Goal: Task Accomplishment & Management: Manage account settings

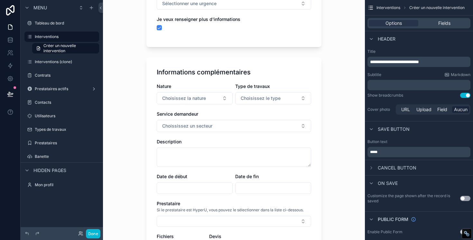
scroll to position [157, 0]
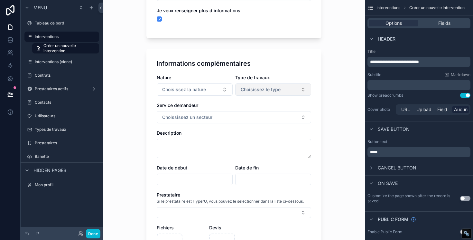
click at [256, 87] on span "Choisissez le type" at bounding box center [261, 89] width 40 height 6
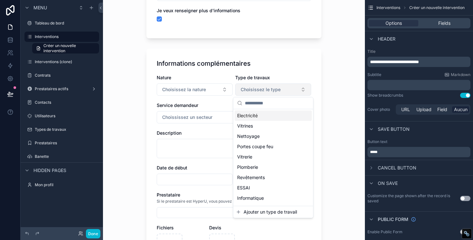
click at [256, 88] on span "Choisissez le type" at bounding box center [261, 89] width 40 height 6
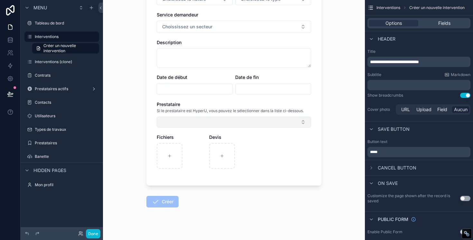
scroll to position [251, 0]
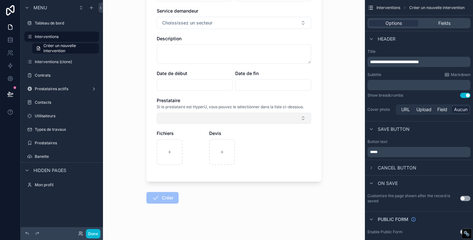
click at [197, 120] on button "Select Button" at bounding box center [234, 118] width 154 height 11
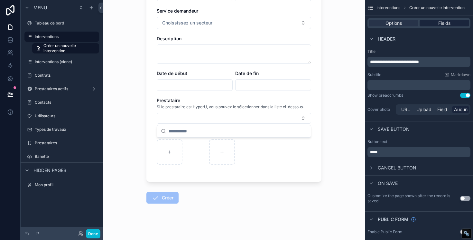
click at [442, 23] on span "Fields" at bounding box center [444, 23] width 12 height 6
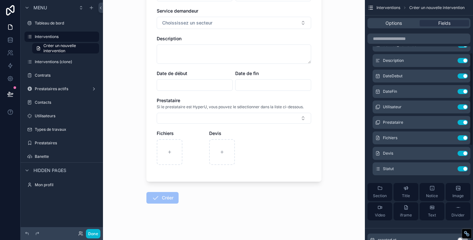
scroll to position [135, 0]
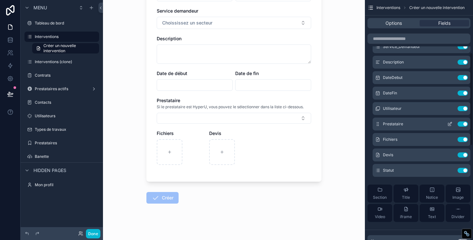
click at [450, 124] on icon "scrollable content" at bounding box center [449, 123] width 5 height 5
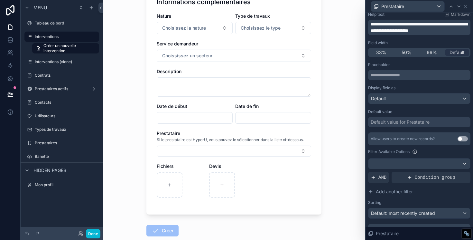
scroll to position [211, 0]
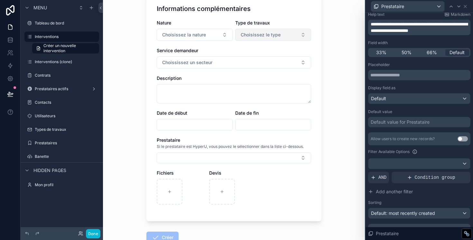
click at [267, 35] on span "Choisissez le type" at bounding box center [261, 35] width 40 height 6
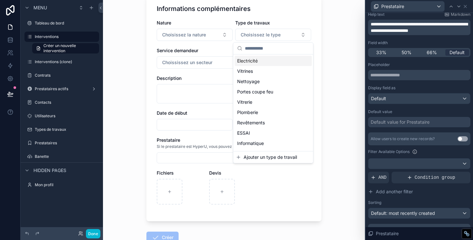
click at [325, 39] on div "Interventions Créer un nouvelle intervention Créer un nouvelle intervention Inf…" at bounding box center [233, 37] width 185 height 496
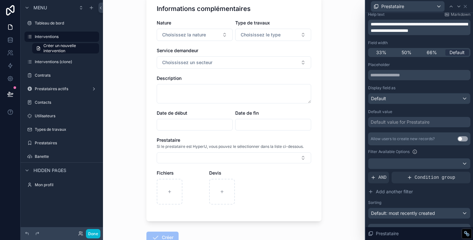
scroll to position [0, 0]
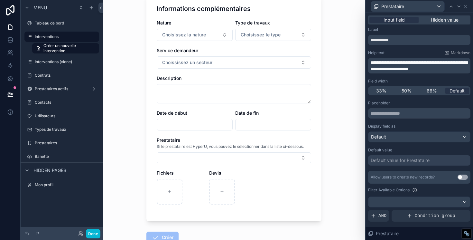
click at [468, 6] on div "Prestataire" at bounding box center [419, 6] width 102 height 13
click at [467, 6] on icon at bounding box center [465, 6] width 5 height 5
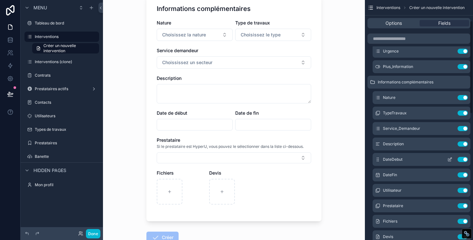
scroll to position [49, 0]
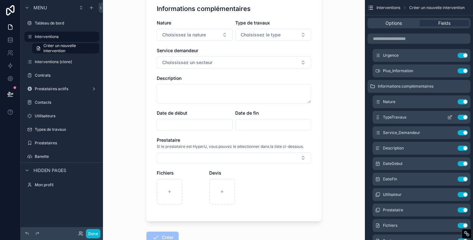
click at [449, 117] on icon "scrollable content" at bounding box center [450, 116] width 3 height 3
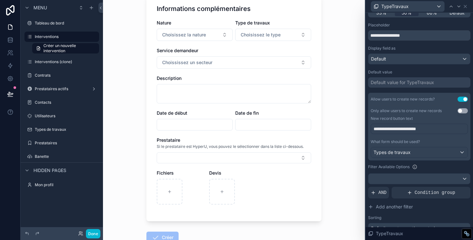
scroll to position [61, 0]
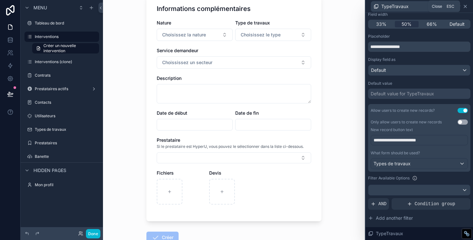
click at [465, 7] on icon at bounding box center [465, 6] width 5 height 5
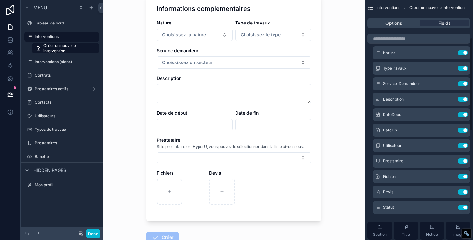
scroll to position [101, 0]
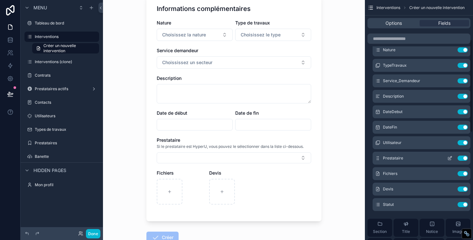
click at [451, 159] on icon "scrollable content" at bounding box center [449, 158] width 3 height 3
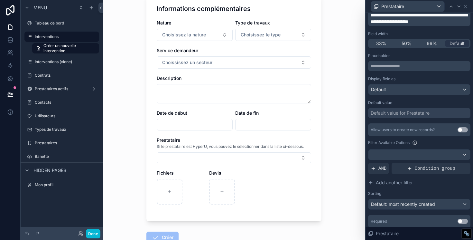
scroll to position [69, 0]
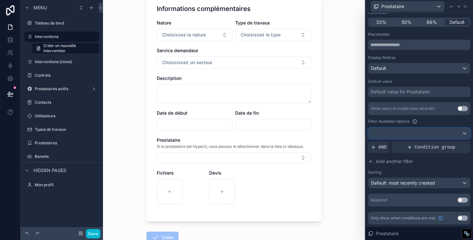
click at [407, 131] on div at bounding box center [419, 133] width 102 height 10
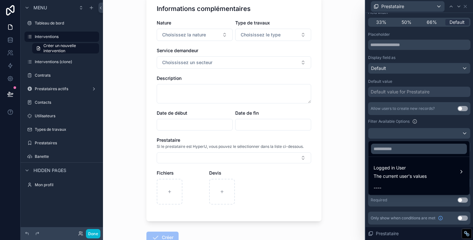
click at [407, 131] on div at bounding box center [419, 120] width 107 height 240
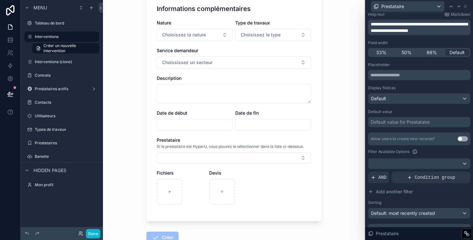
scroll to position [0, 0]
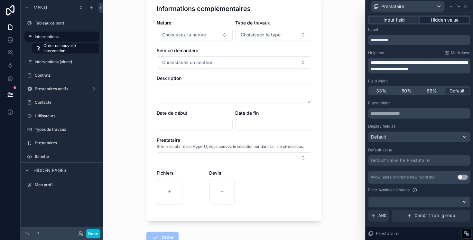
click at [444, 20] on span "Hidden value" at bounding box center [445, 20] width 28 height 6
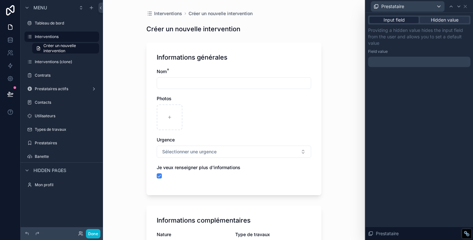
click at [399, 22] on span "Input field" at bounding box center [394, 20] width 21 height 6
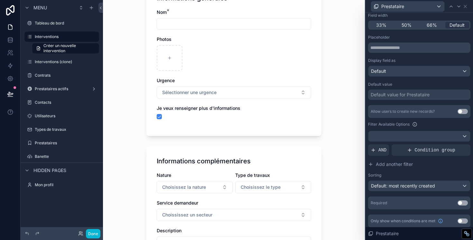
scroll to position [63, 0]
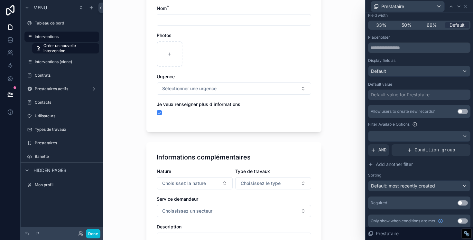
click at [461, 111] on button "Use setting" at bounding box center [463, 111] width 10 height 5
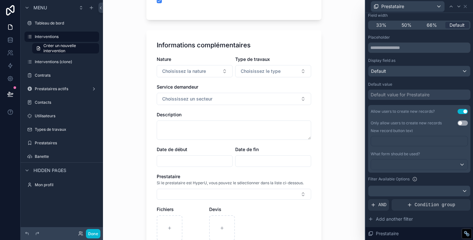
scroll to position [256, 0]
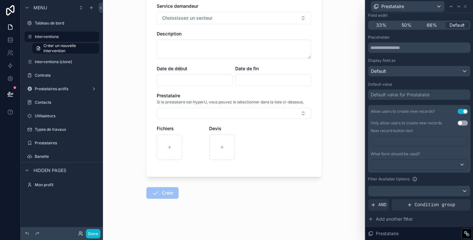
click at [384, 144] on p "﻿" at bounding box center [420, 141] width 93 height 6
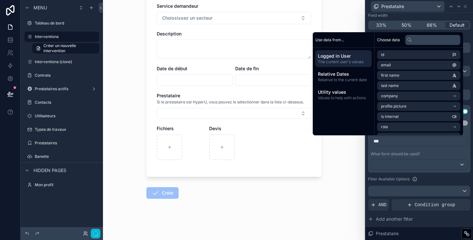
scroll to position [0, 0]
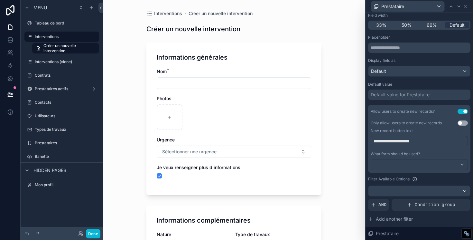
click at [428, 151] on div "**********" at bounding box center [419, 143] width 97 height 15
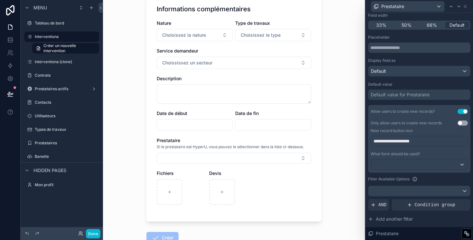
scroll to position [256, 0]
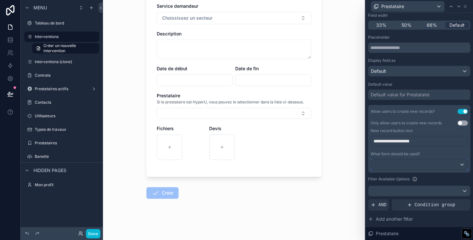
click at [413, 162] on div at bounding box center [419, 164] width 97 height 10
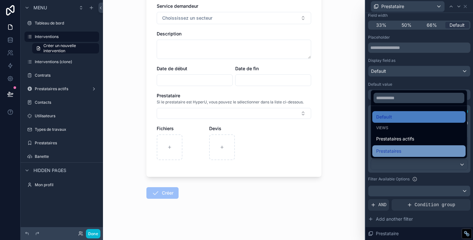
click at [407, 150] on div "Prestataires" at bounding box center [419, 151] width 86 height 8
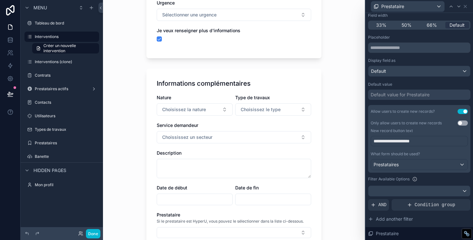
scroll to position [135, 0]
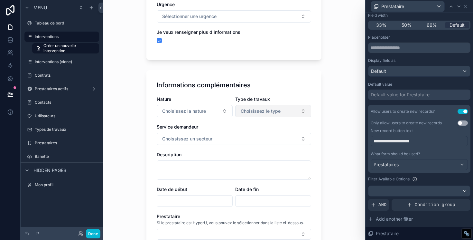
click at [265, 110] on span "Choisissez le type" at bounding box center [261, 111] width 40 height 6
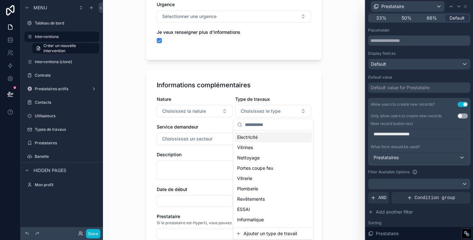
scroll to position [0, 0]
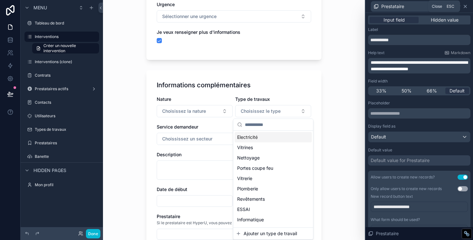
click at [467, 5] on icon at bounding box center [465, 6] width 5 height 5
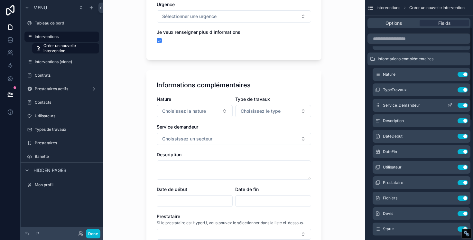
scroll to position [78, 0]
click at [449, 90] on icon "scrollable content" at bounding box center [449, 88] width 5 height 5
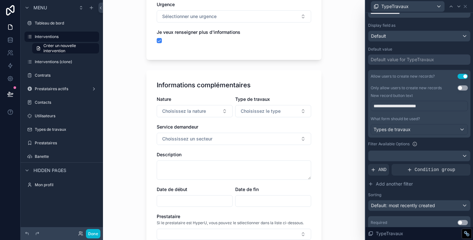
scroll to position [96, 0]
click at [409, 131] on span "Types de travaux" at bounding box center [392, 129] width 37 height 6
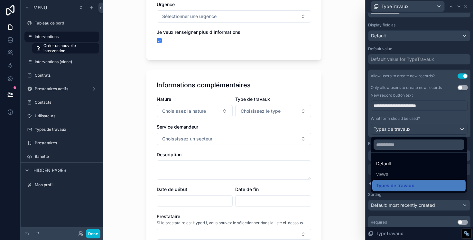
click at [421, 132] on div at bounding box center [419, 120] width 107 height 240
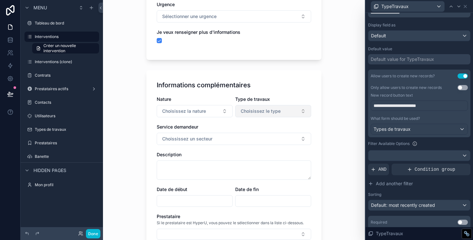
click at [289, 109] on button "Choisissez le type" at bounding box center [273, 111] width 76 height 12
click at [339, 151] on div "Interventions Créer un nouvelle intervention Créer un nouvelle intervention Inf…" at bounding box center [234, 120] width 262 height 240
click at [460, 88] on div "**********" at bounding box center [236, 120] width 473 height 240
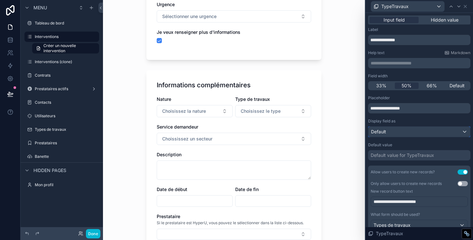
click at [429, 129] on div "Default" at bounding box center [419, 131] width 102 height 10
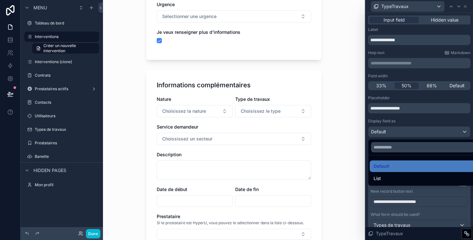
click at [429, 129] on div at bounding box center [419, 120] width 107 height 240
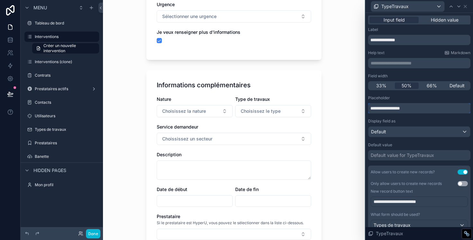
click at [402, 108] on input "**********" at bounding box center [419, 108] width 102 height 10
click at [390, 108] on input "**********" at bounding box center [419, 108] width 102 height 10
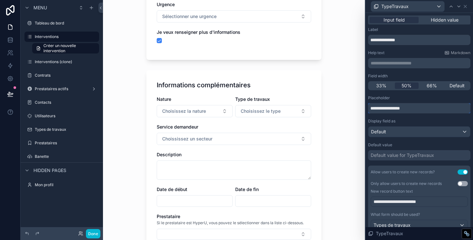
click at [390, 108] on input "**********" at bounding box center [419, 108] width 102 height 10
click at [423, 109] on input "**********" at bounding box center [419, 108] width 102 height 10
click at [423, 108] on input "**********" at bounding box center [419, 108] width 102 height 10
click at [407, 122] on div "Display field as" at bounding box center [419, 120] width 102 height 5
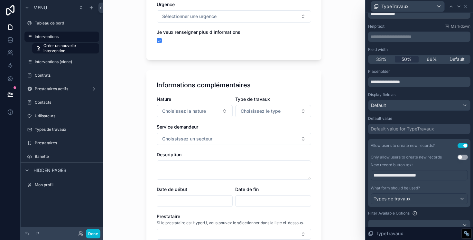
scroll to position [27, 0]
click at [409, 105] on div "Default" at bounding box center [419, 105] width 102 height 10
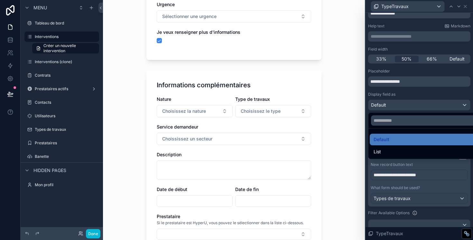
click at [409, 105] on div at bounding box center [419, 120] width 107 height 240
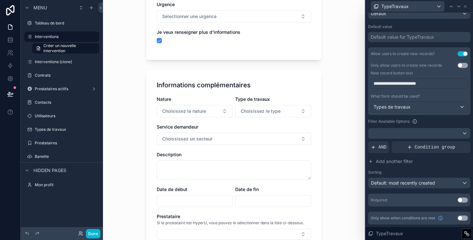
scroll to position [0, 0]
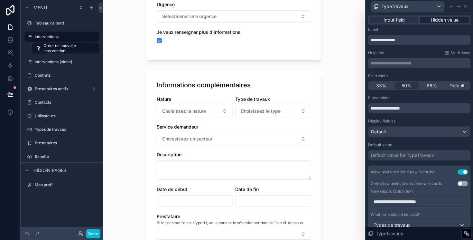
click at [437, 20] on span "Hidden value" at bounding box center [445, 20] width 28 height 6
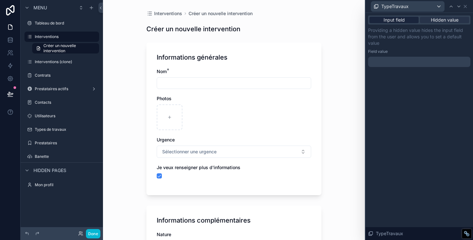
click at [402, 20] on span "Input field" at bounding box center [394, 20] width 21 height 6
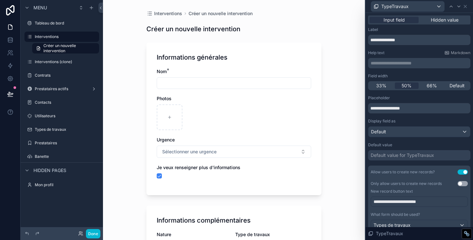
scroll to position [11, 0]
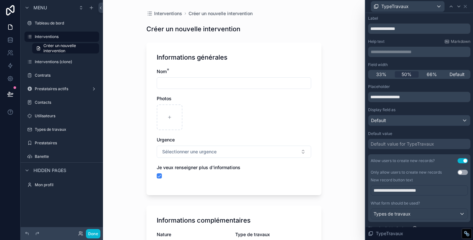
click at [419, 53] on p "**********" at bounding box center [420, 52] width 98 height 6
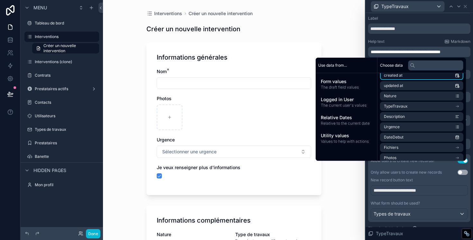
scroll to position [29, 0]
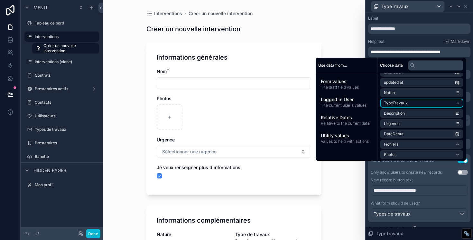
click at [404, 102] on li "TypeTravaux" at bounding box center [421, 102] width 83 height 9
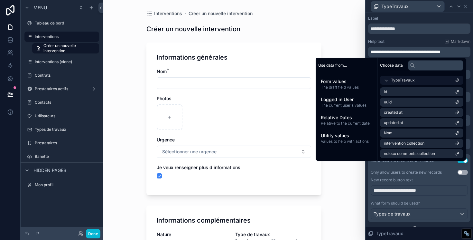
click at [426, 82] on div "TypeTravaux" at bounding box center [421, 80] width 83 height 9
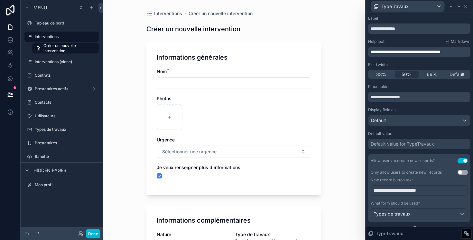
click at [421, 42] on div "Help text Markdown" at bounding box center [419, 41] width 102 height 5
click at [411, 53] on span "**********" at bounding box center [406, 52] width 70 height 5
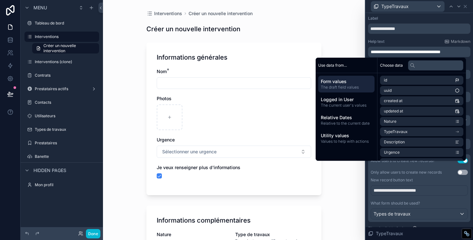
click at [263, 128] on div "Nom * Photos Urgence Sélectionner une urgence Je veux renseigner plus d'informa…" at bounding box center [234, 126] width 154 height 116
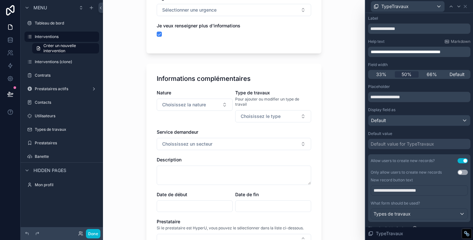
scroll to position [142, 0]
click at [246, 101] on span "Pour ajouter ou modifier un type de travail" at bounding box center [273, 101] width 76 height 10
click at [241, 101] on span "Pour ajouter ou modifier un type de travail" at bounding box center [273, 101] width 76 height 10
click at [398, 53] on span "**********" at bounding box center [406, 52] width 70 height 5
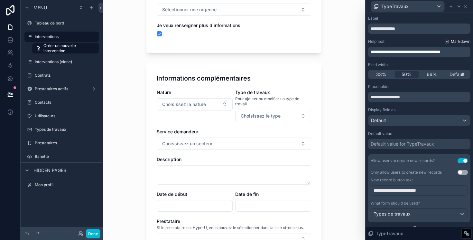
click at [459, 41] on span "Markdown" at bounding box center [461, 41] width 20 height 5
click at [408, 49] on p "**********" at bounding box center [420, 52] width 98 height 6
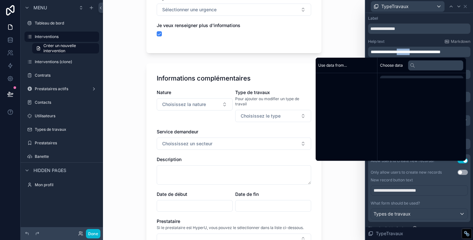
click at [408, 49] on p "**********" at bounding box center [420, 52] width 98 height 6
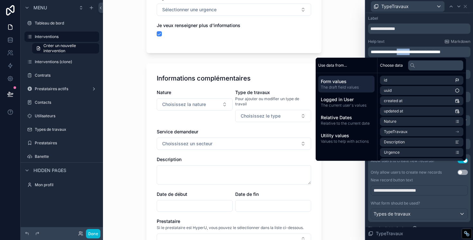
click at [408, 49] on p "**********" at bounding box center [420, 52] width 98 height 6
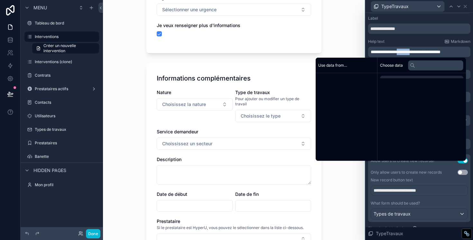
click at [408, 49] on p "**********" at bounding box center [420, 52] width 98 height 6
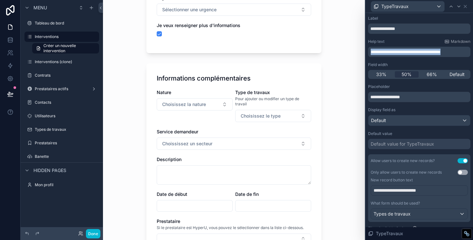
click at [408, 49] on p "**********" at bounding box center [420, 52] width 98 height 6
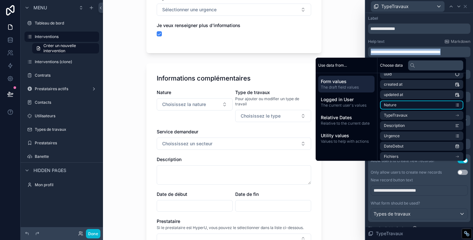
scroll to position [17, 0]
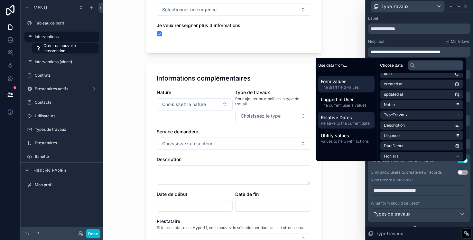
click at [335, 118] on span "Relative Dates" at bounding box center [346, 117] width 51 height 6
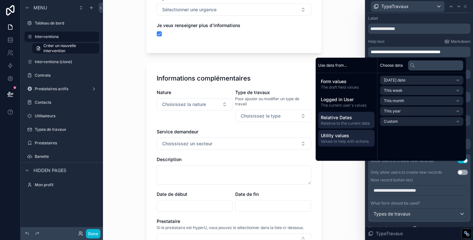
click at [334, 132] on span "Utility values" at bounding box center [346, 135] width 51 height 6
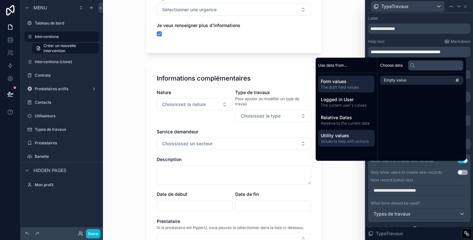
click at [347, 86] on span "The draft field values" at bounding box center [346, 87] width 51 height 5
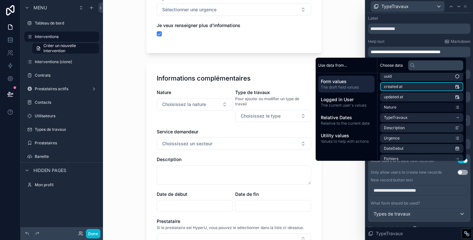
scroll to position [15, 0]
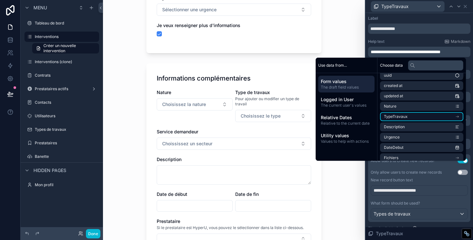
click at [416, 116] on li "TypeTravaux" at bounding box center [421, 116] width 83 height 9
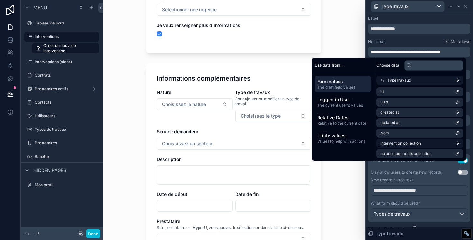
scroll to position [0, 0]
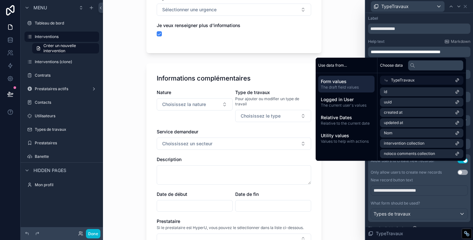
click at [426, 81] on div "TypeTravaux" at bounding box center [421, 80] width 83 height 9
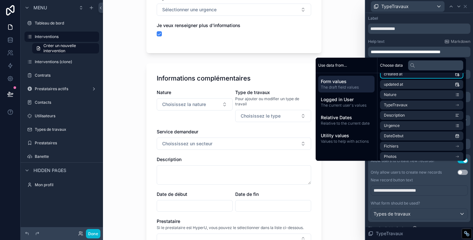
scroll to position [29, 0]
click at [410, 104] on li "TypeTravaux" at bounding box center [421, 102] width 83 height 9
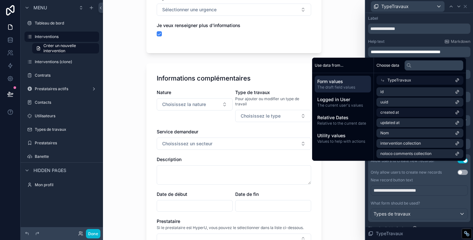
scroll to position [0, 0]
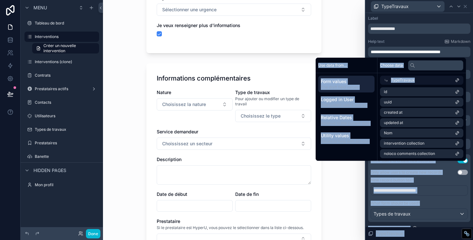
drag, startPoint x: 416, startPoint y: 81, endPoint x: 423, endPoint y: 55, distance: 26.4
click at [423, 55] on div "**********" at bounding box center [236, 120] width 473 height 240
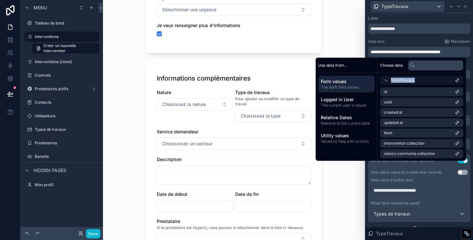
drag, startPoint x: 442, startPoint y: 80, endPoint x: 460, endPoint y: 58, distance: 28.5
click at [460, 58] on div "Choose data TypeTravaux id uuid created at updated at Nom intervention collecti…" at bounding box center [421, 109] width 88 height 103
click at [458, 82] on icon at bounding box center [457, 80] width 5 height 5
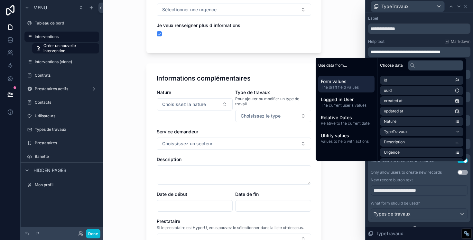
click at [405, 40] on div "Help text Markdown" at bounding box center [419, 41] width 102 height 5
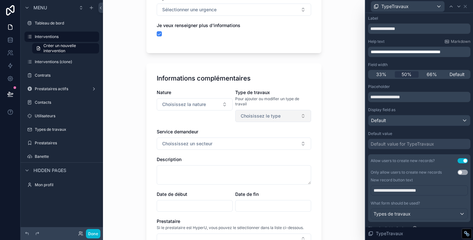
click at [269, 113] on span "Choisissez le type" at bounding box center [261, 116] width 40 height 6
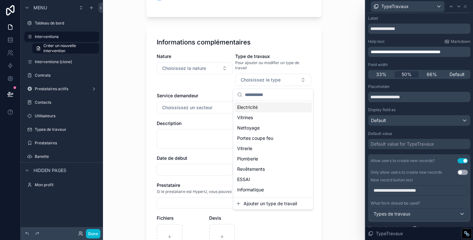
scroll to position [177, 0]
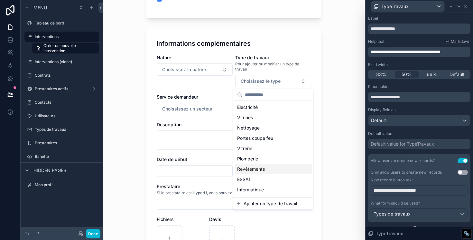
click at [258, 202] on span "Ajouter un type de travail" at bounding box center [270, 203] width 53 height 6
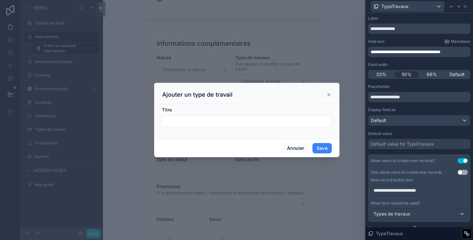
click at [330, 95] on icon "scrollable content" at bounding box center [328, 94] width 5 height 5
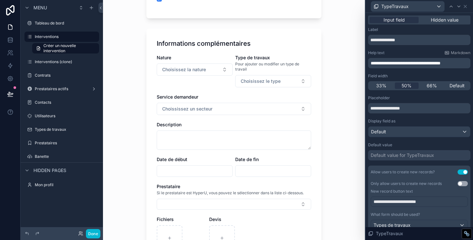
scroll to position [3, 0]
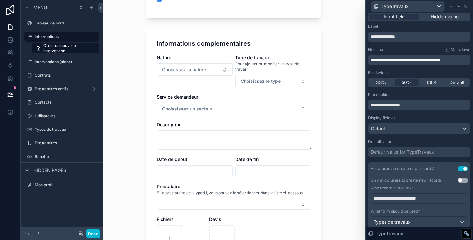
click at [464, 59] on p "**********" at bounding box center [420, 60] width 98 height 6
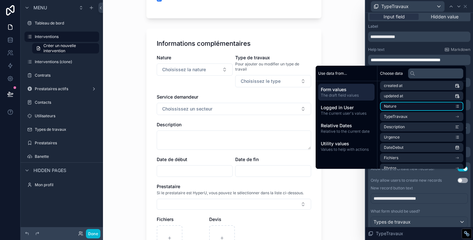
scroll to position [23, 0]
click at [413, 115] on li "TypeTravaux" at bounding box center [421, 116] width 83 height 9
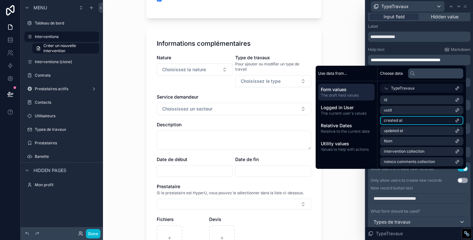
click at [402, 121] on li "created at" at bounding box center [421, 120] width 83 height 9
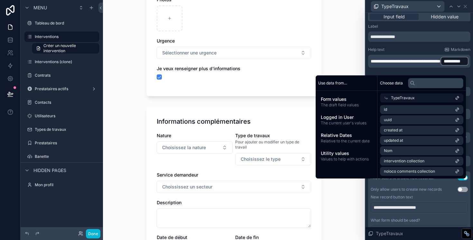
scroll to position [138, 0]
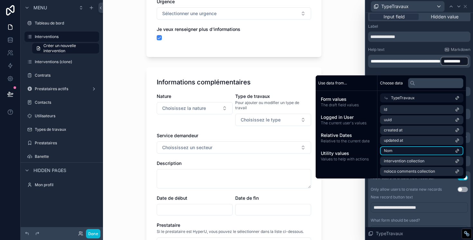
click at [388, 149] on span "Nom" at bounding box center [388, 150] width 9 height 5
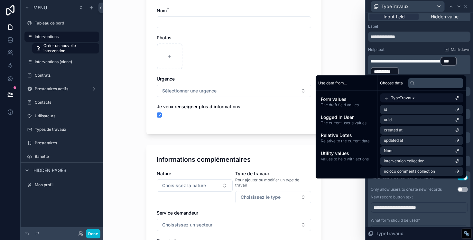
scroll to position [69, 0]
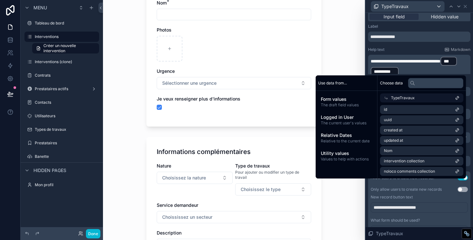
click at [419, 72] on p "**********" at bounding box center [420, 66] width 98 height 21
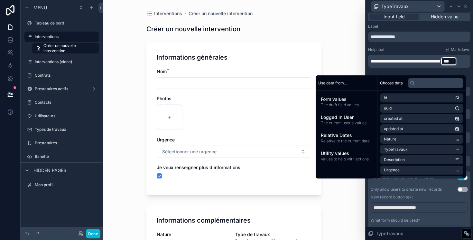
scroll to position [4, 0]
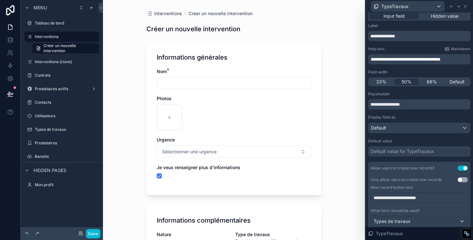
click at [337, 54] on div "Interventions Créer un nouvelle intervention Créer un nouvelle intervention Inf…" at bounding box center [234, 120] width 262 height 240
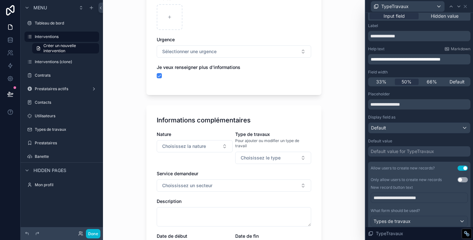
scroll to position [96, 0]
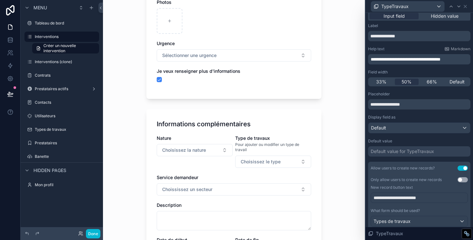
click at [389, 59] on span "**********" at bounding box center [406, 59] width 70 height 5
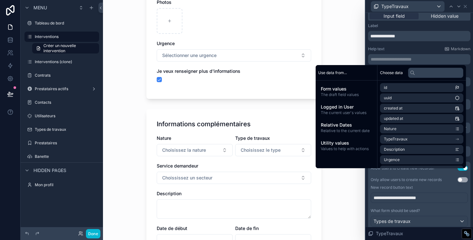
scroll to position [0, 0]
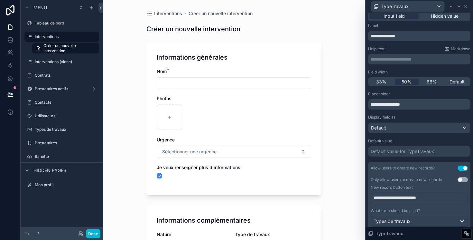
click at [390, 50] on div "Help text Markdown" at bounding box center [419, 48] width 102 height 5
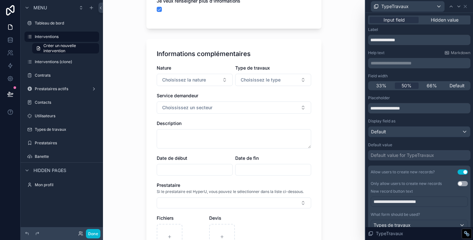
click at [412, 64] on p "**********" at bounding box center [420, 63] width 98 height 6
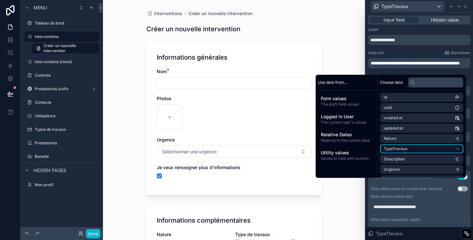
click at [412, 149] on li "TypeTravaux" at bounding box center [421, 148] width 83 height 9
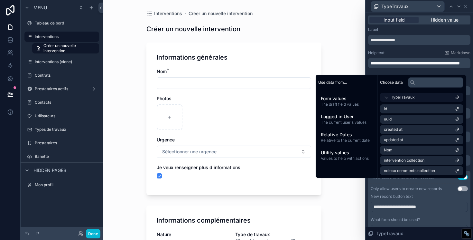
click at [449, 98] on div "TypeTravaux" at bounding box center [421, 97] width 83 height 9
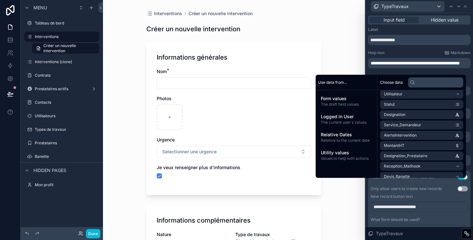
scroll to position [139, 0]
click at [405, 66] on p "**********" at bounding box center [420, 63] width 98 height 6
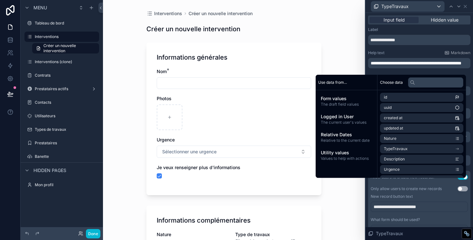
click at [331, 53] on div "Interventions Créer un nouvelle intervention Créer un nouvelle intervention Inf…" at bounding box center [234, 120] width 262 height 240
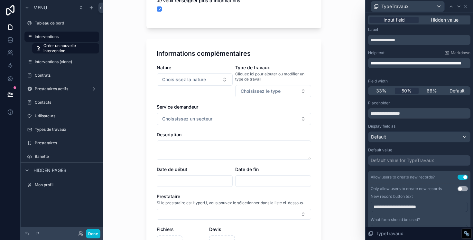
scroll to position [166, 0]
click at [52, 128] on label "Types de travaux" at bounding box center [60, 129] width 51 height 5
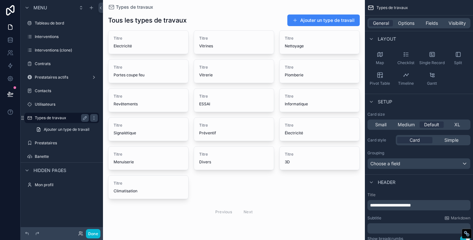
scroll to position [6, 0]
click at [53, 52] on label "Interventions (clone)" at bounding box center [60, 50] width 51 height 5
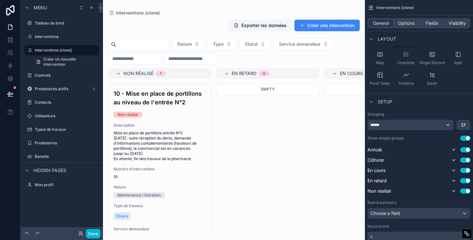
click at [318, 25] on div "scrollable content" at bounding box center [234, 120] width 262 height 240
click at [318, 25] on button "Créer une intervention" at bounding box center [326, 26] width 65 height 12
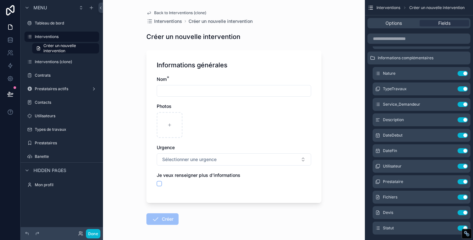
scroll to position [26, 0]
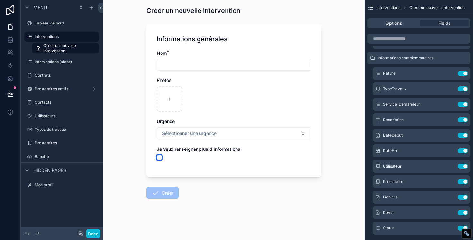
click at [157, 158] on button "scrollable content" at bounding box center [159, 157] width 5 height 5
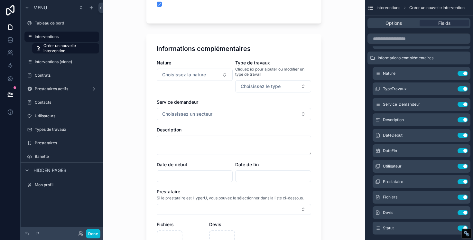
scroll to position [183, 0]
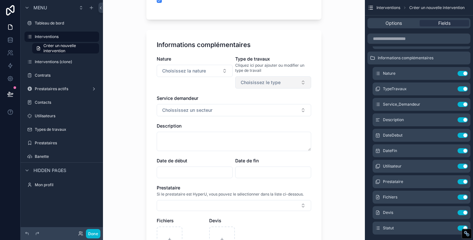
click at [266, 81] on span "Choisissez le type" at bounding box center [261, 82] width 40 height 6
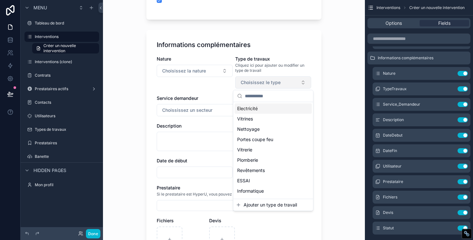
click at [266, 80] on span "Choisissez le type" at bounding box center [261, 82] width 40 height 6
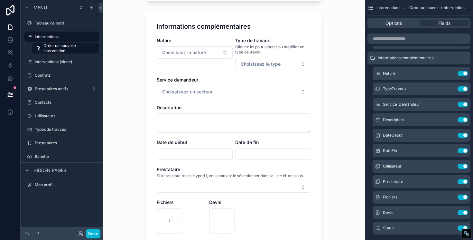
scroll to position [220, 0]
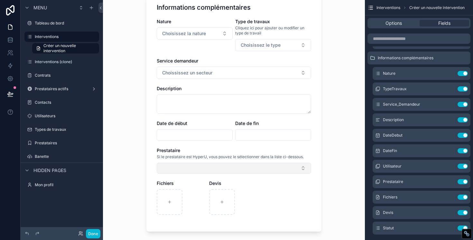
click at [181, 169] on button "Select Button" at bounding box center [234, 168] width 154 height 11
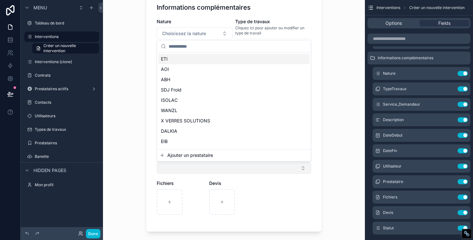
click at [181, 169] on button "Select Button" at bounding box center [234, 168] width 154 height 11
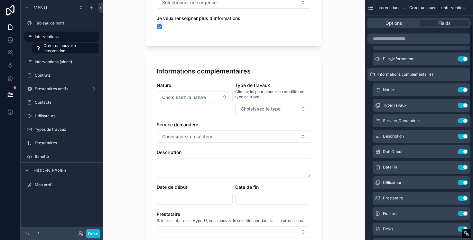
scroll to position [62, 0]
click at [449, 105] on icon "scrollable content" at bounding box center [449, 104] width 5 height 5
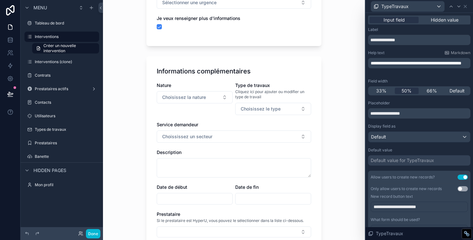
click at [393, 66] on p "**********" at bounding box center [420, 63] width 98 height 6
click at [373, 63] on span "**********" at bounding box center [416, 63] width 91 height 5
click at [371, 63] on span "**********" at bounding box center [416, 63] width 91 height 5
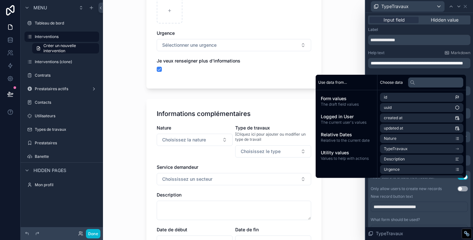
scroll to position [126, 0]
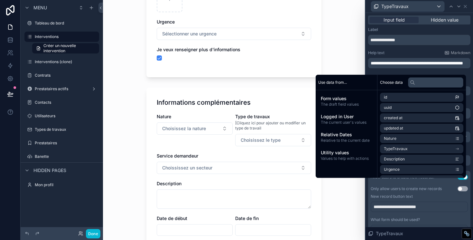
click at [393, 66] on p "**********" at bounding box center [420, 63] width 98 height 6
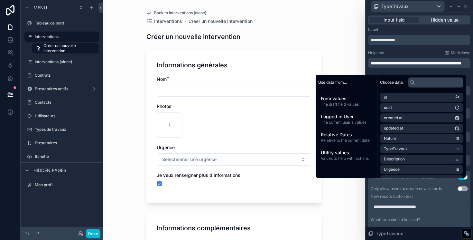
paste div "scrollable content"
click at [393, 70] on span "**********" at bounding box center [419, 65] width 97 height 11
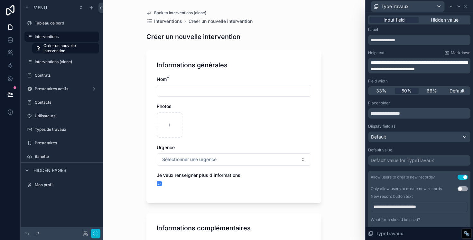
click at [391, 70] on span "**********" at bounding box center [419, 65] width 97 height 11
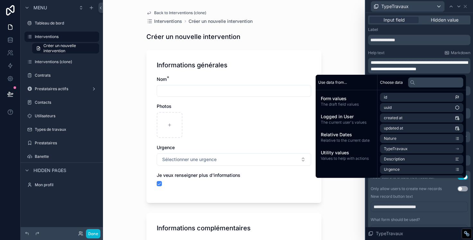
click at [374, 63] on span "**********" at bounding box center [419, 65] width 97 height 11
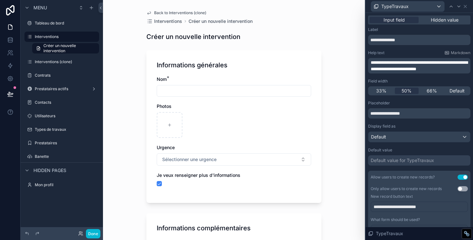
click at [393, 70] on span "**********" at bounding box center [419, 65] width 97 height 11
click at [292, 84] on div "Nom *" at bounding box center [234, 86] width 154 height 21
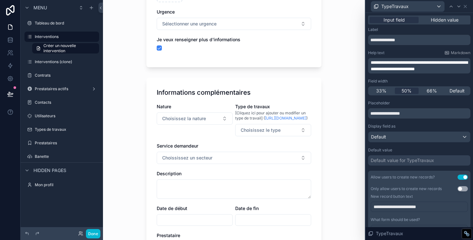
scroll to position [139, 0]
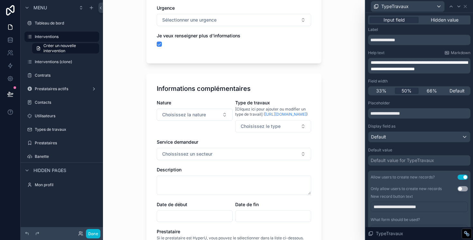
click at [385, 68] on span "**********" at bounding box center [419, 65] width 97 height 11
click at [454, 53] on span "Markdown" at bounding box center [461, 52] width 20 height 5
click at [386, 63] on span "**********" at bounding box center [419, 65] width 97 height 11
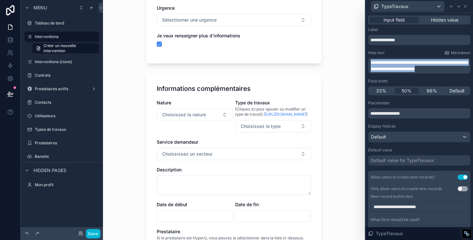
click at [386, 63] on span "**********" at bounding box center [419, 65] width 97 height 11
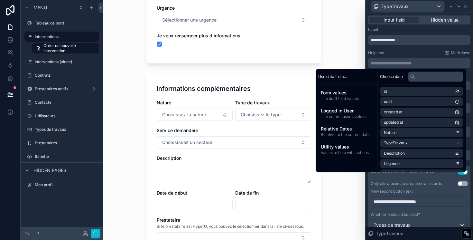
scroll to position [0, 0]
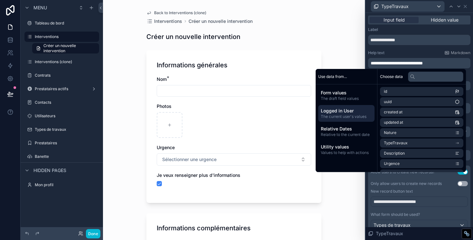
click at [347, 114] on span "The current user's values" at bounding box center [346, 116] width 51 height 5
click at [339, 126] on span "Relative Dates" at bounding box center [346, 129] width 51 height 6
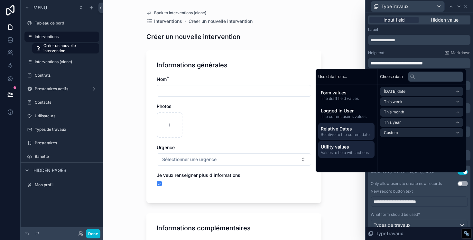
click at [341, 149] on span "Utility values" at bounding box center [346, 147] width 51 height 6
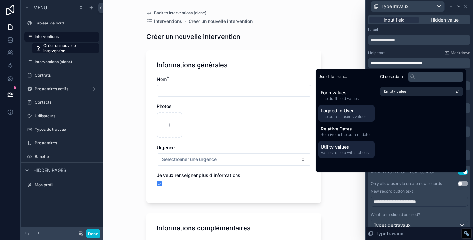
click at [342, 117] on span "The current user's values" at bounding box center [346, 116] width 51 height 5
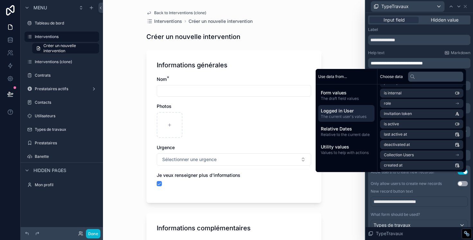
scroll to position [81, 0]
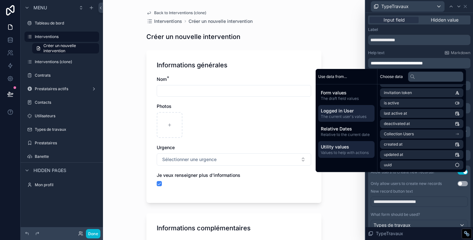
click at [335, 152] on span "Values to help with actions" at bounding box center [346, 152] width 51 height 5
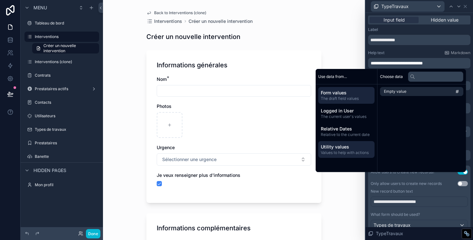
click at [340, 93] on span "Form values" at bounding box center [346, 92] width 51 height 6
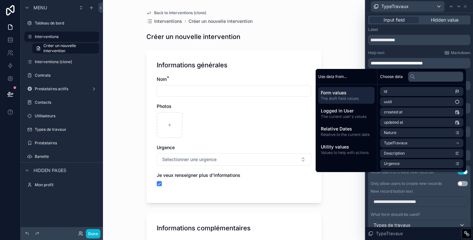
click at [429, 58] on div "**********" at bounding box center [419, 59] width 102 height 18
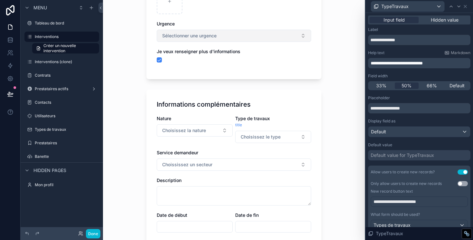
scroll to position [124, 0]
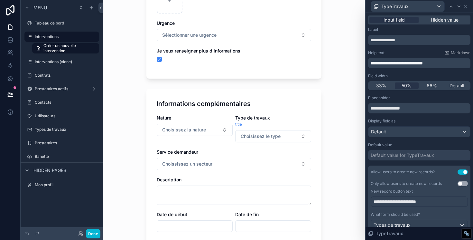
click at [375, 63] on span "**********" at bounding box center [397, 63] width 52 height 5
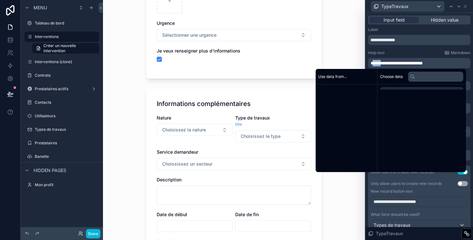
click at [375, 63] on span "**********" at bounding box center [397, 63] width 52 height 5
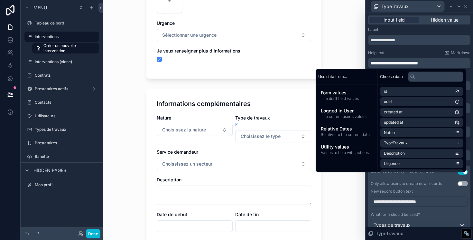
scroll to position [0, 0]
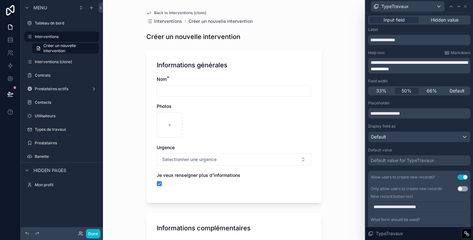
click at [457, 63] on span "**********" at bounding box center [419, 65] width 97 height 11
drag, startPoint x: 388, startPoint y: 63, endPoint x: 373, endPoint y: 63, distance: 14.5
click at [373, 63] on span "**********" at bounding box center [419, 65] width 97 height 11
click at [48, 129] on label "Types de travaux" at bounding box center [60, 129] width 51 height 5
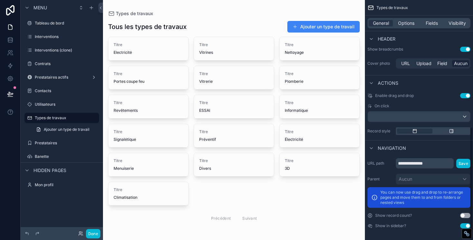
scroll to position [268, 0]
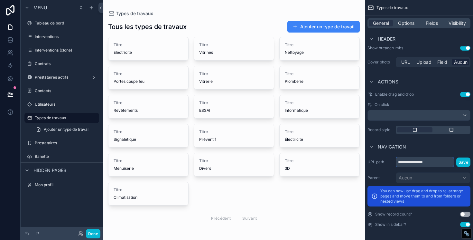
click at [407, 163] on input "**********" at bounding box center [425, 162] width 58 height 10
type input "**********"
click at [463, 161] on button "Save" at bounding box center [463, 161] width 14 height 9
click at [52, 50] on label "Interventions (clone)" at bounding box center [60, 50] width 51 height 5
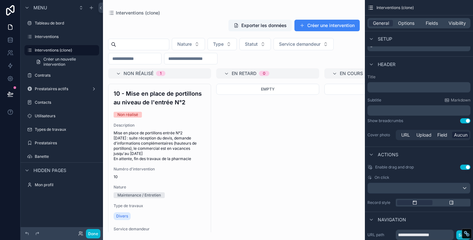
click at [329, 25] on div "scrollable content" at bounding box center [234, 120] width 262 height 240
click at [324, 28] on button "Créer une intervention" at bounding box center [326, 26] width 65 height 12
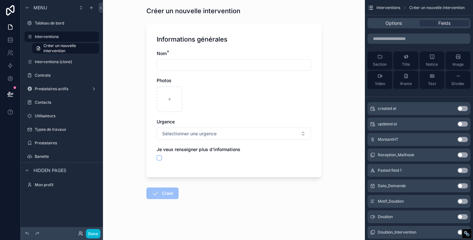
scroll to position [26, 0]
click at [160, 158] on button "scrollable content" at bounding box center [159, 157] width 5 height 5
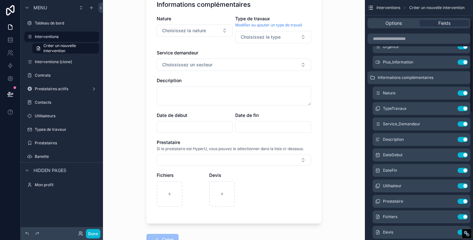
scroll to position [60, 0]
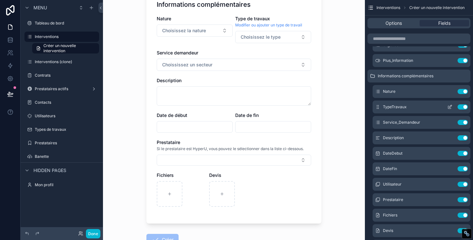
click at [451, 107] on icon "scrollable content" at bounding box center [449, 106] width 5 height 5
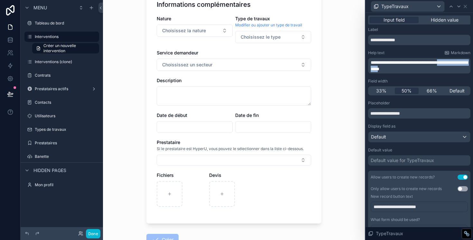
drag, startPoint x: 429, startPoint y: 69, endPoint x: 374, endPoint y: 70, distance: 55.1
click at [373, 70] on span "**********" at bounding box center [419, 65] width 97 height 11
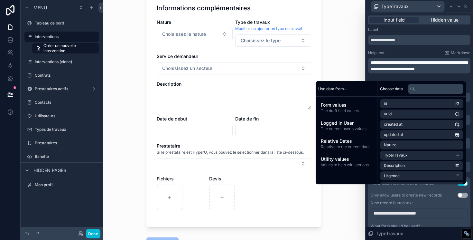
scroll to position [213, 0]
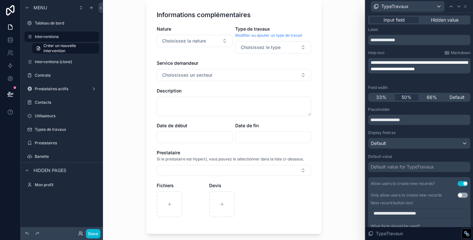
click at [392, 54] on div "Help text Markdown" at bounding box center [419, 52] width 102 height 5
click at [262, 36] on link "Modifier ou ajouter un type de travail" at bounding box center [268, 35] width 67 height 5
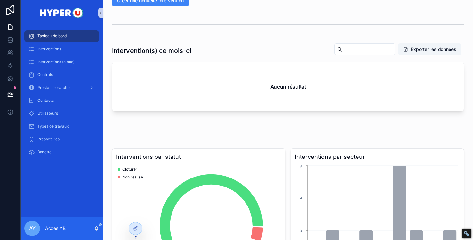
scroll to position [41, 0]
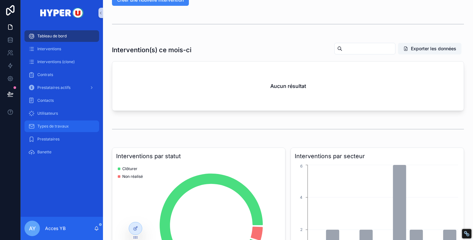
click at [60, 128] on span "Types de travaux" at bounding box center [53, 126] width 32 height 5
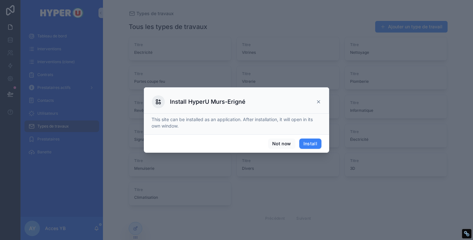
click at [317, 102] on icon at bounding box center [318, 101] width 5 height 5
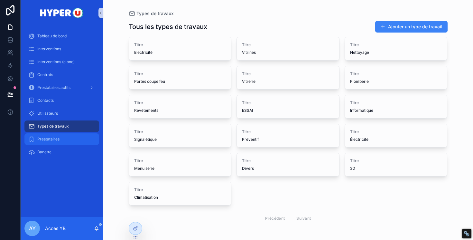
click at [50, 143] on div "Prestataires" at bounding box center [61, 139] width 67 height 10
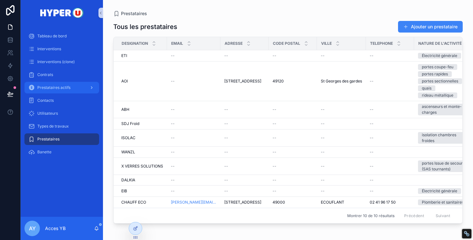
click at [73, 88] on div "Prestataires actifs" at bounding box center [61, 87] width 67 height 10
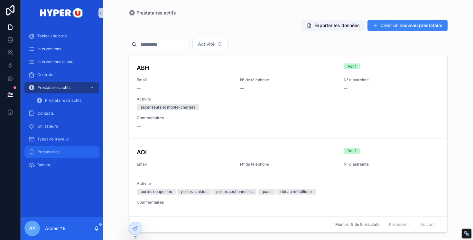
click at [57, 150] on span "Prestataires" at bounding box center [48, 151] width 22 height 5
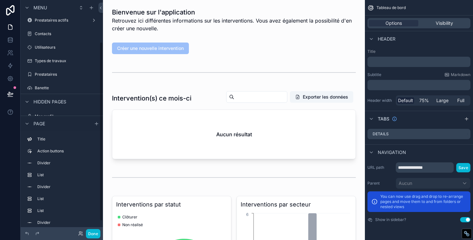
scroll to position [62, 0]
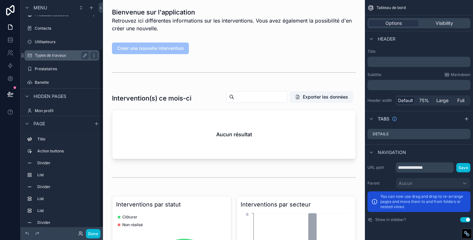
click at [51, 55] on label "Types de travaux" at bounding box center [60, 55] width 51 height 5
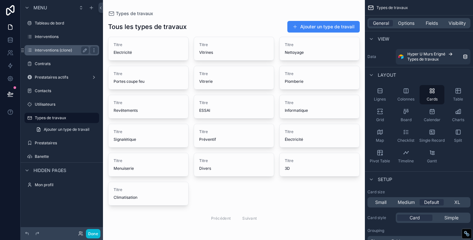
click at [53, 51] on label "Interventions (clone)" at bounding box center [60, 50] width 51 height 5
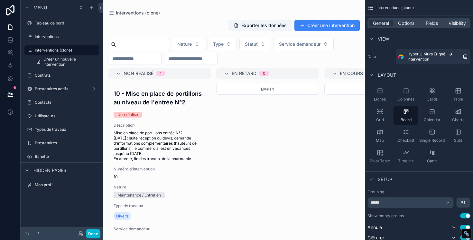
click at [315, 26] on div "scrollable content" at bounding box center [234, 120] width 262 height 240
click at [315, 26] on button "Créer une intervention" at bounding box center [326, 26] width 65 height 12
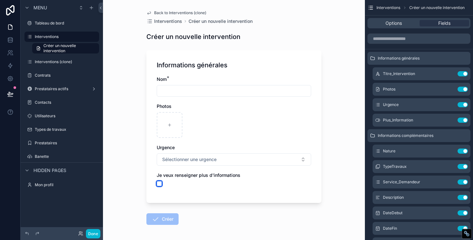
click at [160, 183] on button "scrollable content" at bounding box center [159, 183] width 5 height 5
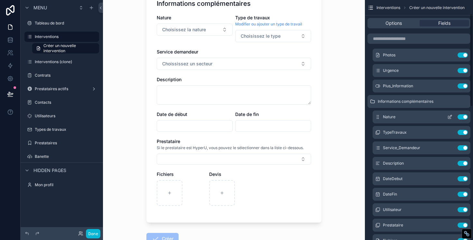
scroll to position [35, 0]
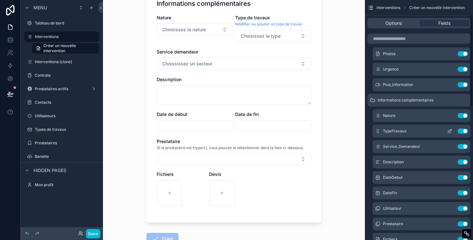
click at [449, 131] on icon "scrollable content" at bounding box center [449, 130] width 5 height 5
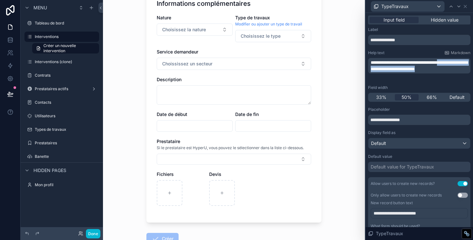
drag, startPoint x: 387, startPoint y: 75, endPoint x: 372, endPoint y: 69, distance: 16.9
click at [372, 69] on span "**********" at bounding box center [419, 65] width 97 height 11
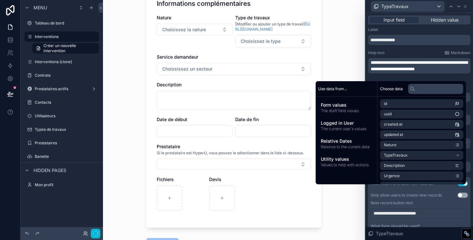
scroll to position [0, 0]
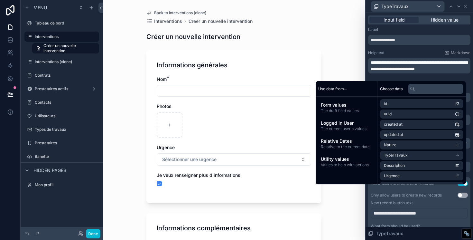
click at [420, 72] on p "**********" at bounding box center [420, 65] width 98 height 13
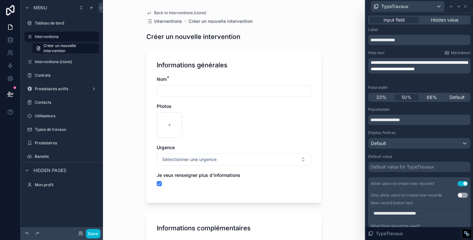
click at [347, 65] on div "Back to Interventions (clone) Interventions Créer un nouvelle intervention Crée…" at bounding box center [234, 120] width 262 height 240
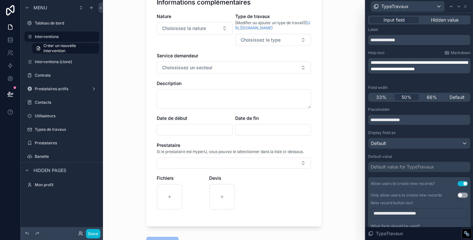
scroll to position [202, 0]
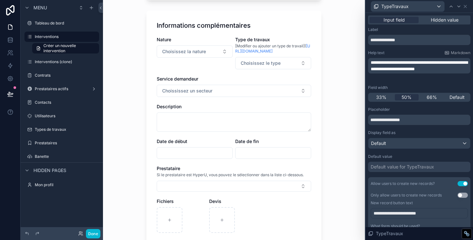
click at [371, 70] on span "**********" at bounding box center [419, 65] width 97 height 11
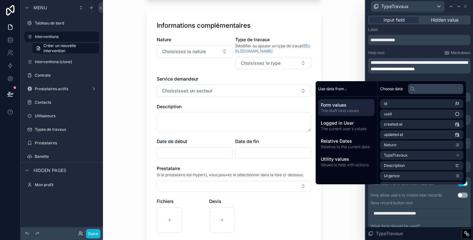
click at [390, 72] on p "**********" at bounding box center [420, 65] width 98 height 13
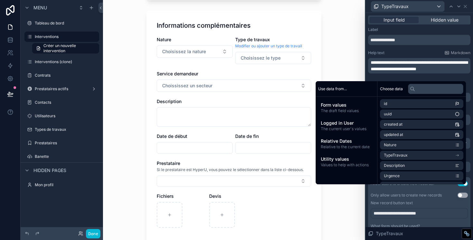
scroll to position [0, 0]
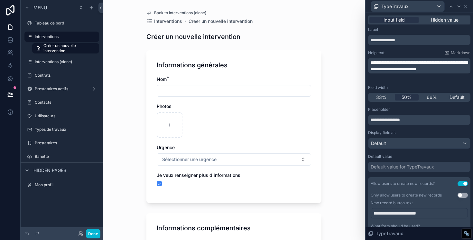
click at [428, 52] on div "Help text Markdown" at bounding box center [419, 52] width 102 height 5
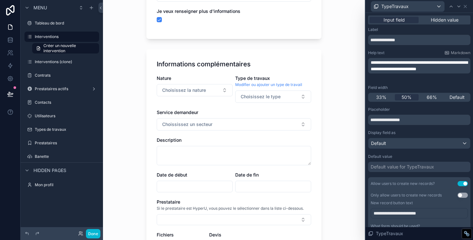
scroll to position [170, 0]
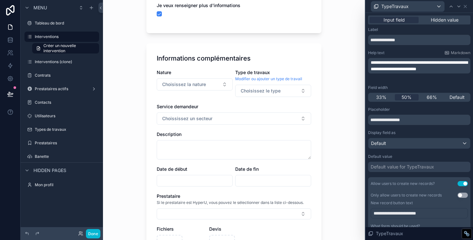
click at [392, 72] on p "**********" at bounding box center [420, 65] width 98 height 13
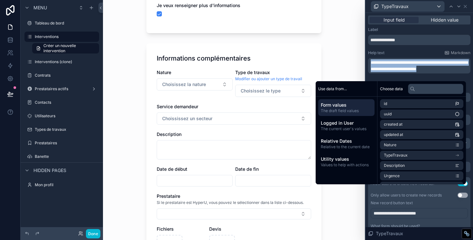
copy span "**********"
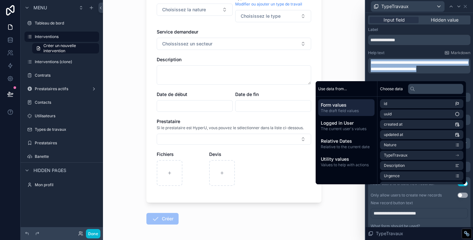
scroll to position [246, 0]
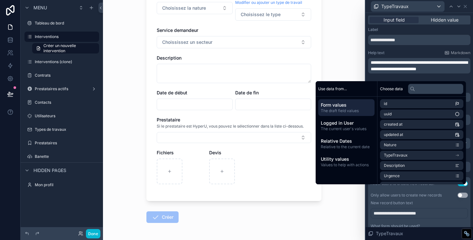
click at [249, 127] on span "Si le prestataire est HyperU, vous pouvez le sélectionner dans la liste ci-dess…" at bounding box center [230, 126] width 147 height 5
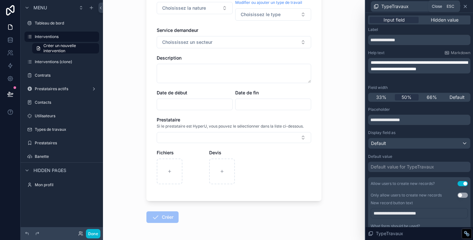
click at [468, 7] on icon at bounding box center [465, 6] width 5 height 5
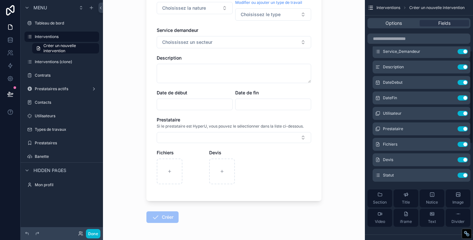
scroll to position [130, 0]
click at [451, 130] on icon "scrollable content" at bounding box center [449, 129] width 5 height 5
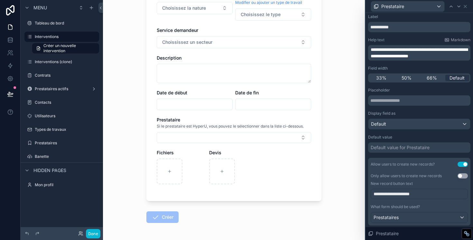
scroll to position [14, 0]
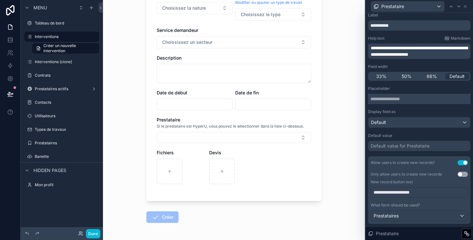
click at [386, 98] on input "text" at bounding box center [419, 99] width 102 height 10
paste input "**********"
type input "**********"
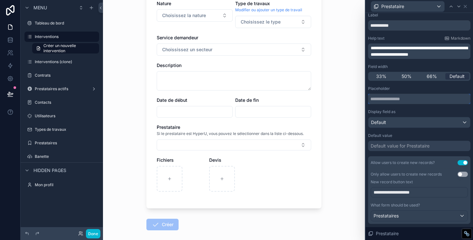
scroll to position [240, 0]
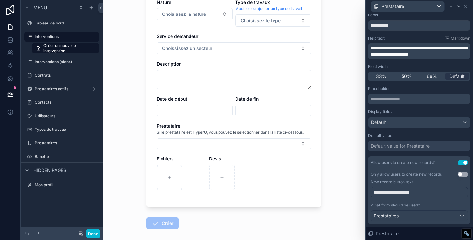
click at [407, 110] on div "Display field as" at bounding box center [419, 111] width 102 height 5
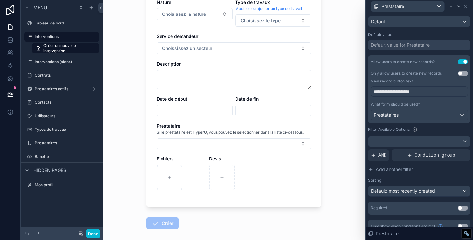
scroll to position [123, 0]
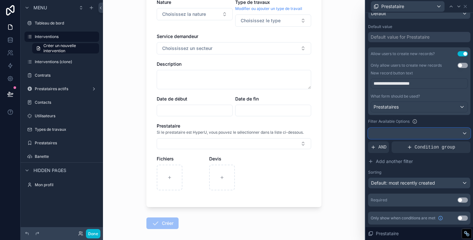
click at [397, 134] on div at bounding box center [419, 133] width 102 height 10
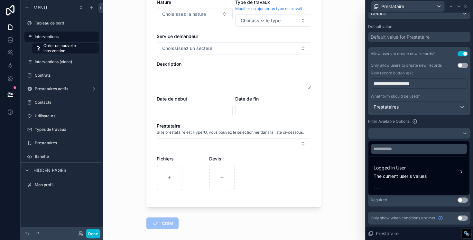
click at [397, 134] on div at bounding box center [419, 120] width 107 height 240
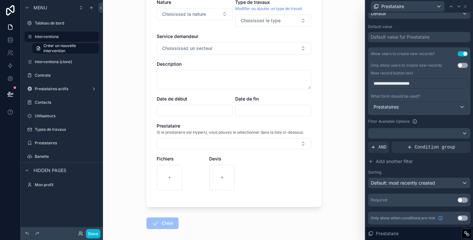
click at [463, 200] on button "Use setting" at bounding box center [463, 199] width 10 height 5
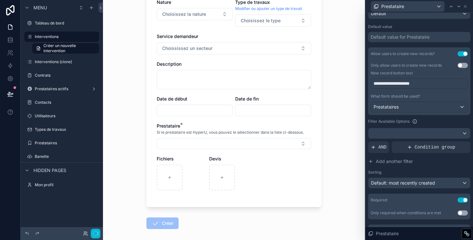
scroll to position [0, 0]
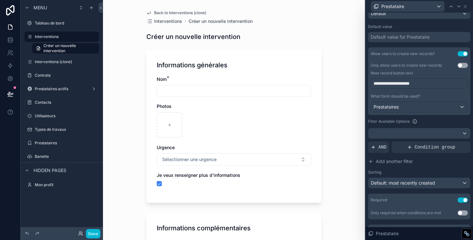
click at [463, 200] on button "Use setting" at bounding box center [463, 199] width 10 height 5
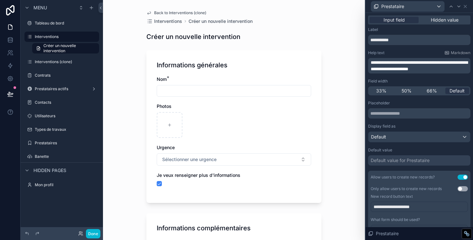
click at [451, 69] on p "**********" at bounding box center [420, 65] width 98 height 13
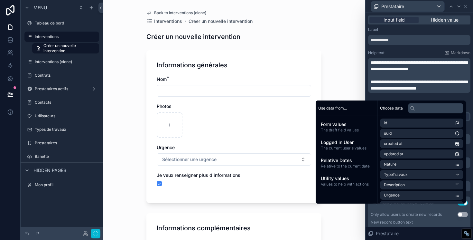
click at [206, 110] on div "Photos" at bounding box center [182, 120] width 50 height 35
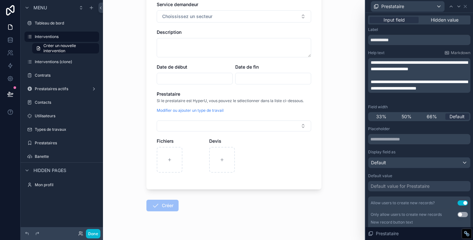
scroll to position [278, 0]
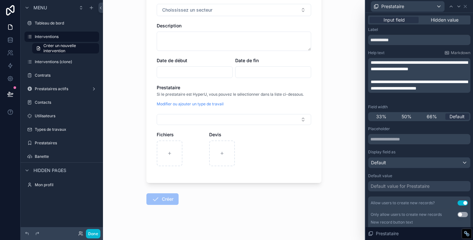
click at [399, 91] on p "**********" at bounding box center [420, 85] width 98 height 13
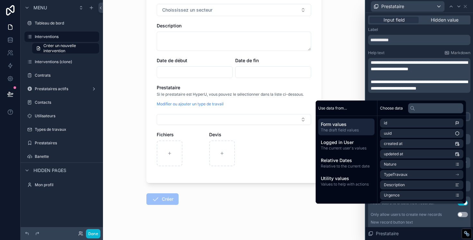
click at [382, 75] on p "﻿" at bounding box center [420, 75] width 98 height 6
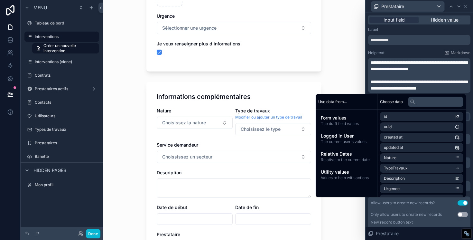
scroll to position [284, 0]
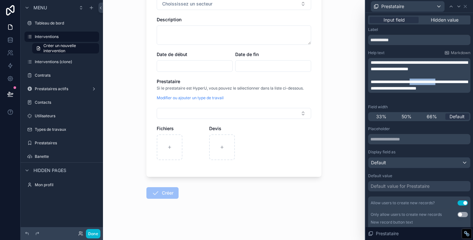
drag, startPoint x: 452, startPoint y: 81, endPoint x: 421, endPoint y: 83, distance: 30.6
click at [421, 83] on span "**********" at bounding box center [419, 84] width 97 height 11
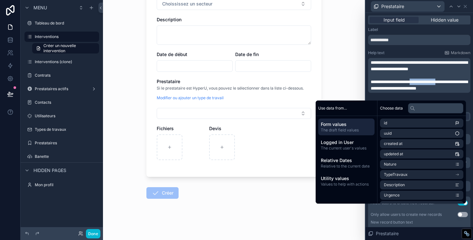
click at [462, 80] on p "**********" at bounding box center [420, 85] width 98 height 13
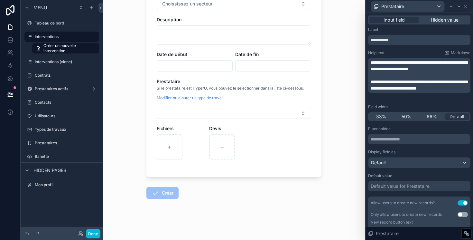
click at [447, 82] on span "**********" at bounding box center [419, 84] width 97 height 11
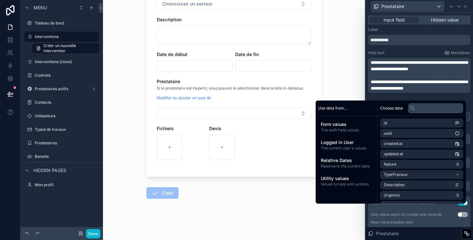
scroll to position [0, 0]
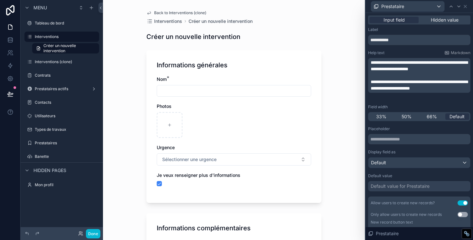
click at [393, 93] on div "**********" at bounding box center [419, 75] width 102 height 35
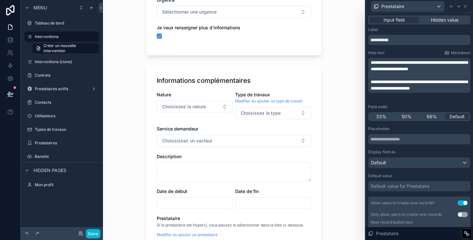
scroll to position [149, 0]
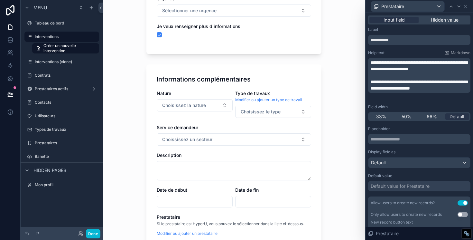
click at [289, 91] on div "Type de travaux" at bounding box center [273, 93] width 76 height 6
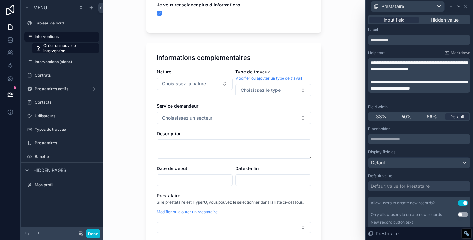
scroll to position [3, 0]
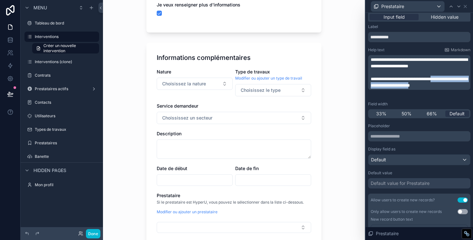
drag, startPoint x: 387, startPoint y: 93, endPoint x: 372, endPoint y: 85, distance: 16.7
click at [372, 85] on span "**********" at bounding box center [419, 82] width 97 height 11
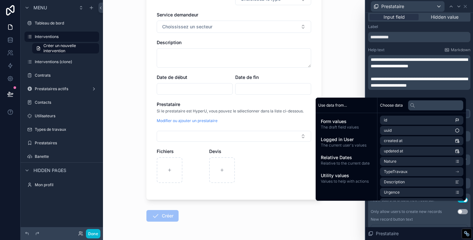
scroll to position [284, 0]
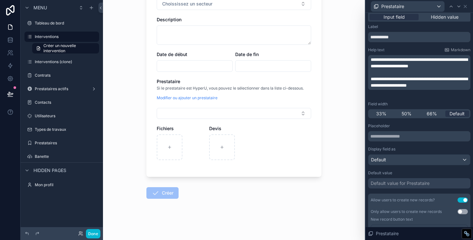
click at [395, 88] on p "**********" at bounding box center [420, 82] width 98 height 13
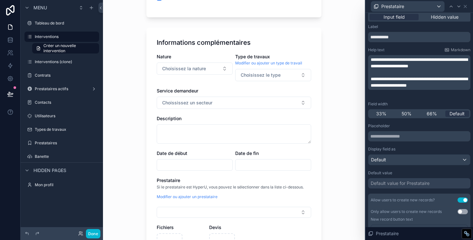
scroll to position [0, 0]
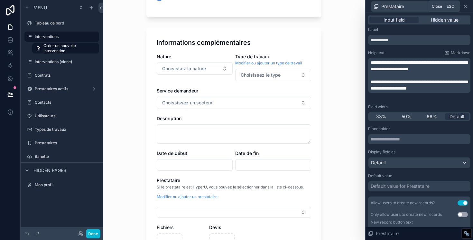
click at [466, 7] on icon at bounding box center [465, 6] width 5 height 5
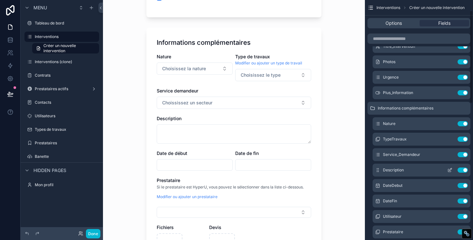
scroll to position [26, 0]
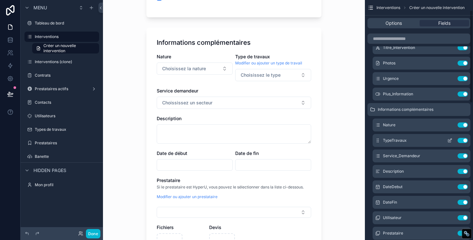
click at [451, 141] on icon "scrollable content" at bounding box center [449, 140] width 5 height 5
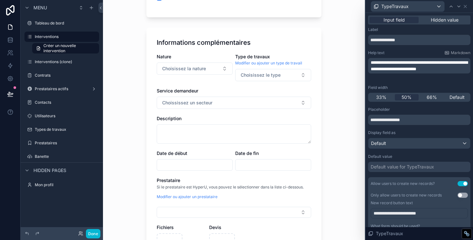
click at [404, 62] on span "**********" at bounding box center [419, 65] width 97 height 11
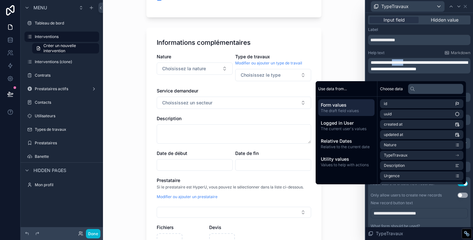
copy span "*******"
click at [373, 63] on span "**********" at bounding box center [419, 65] width 97 height 11
paste div "scrollable content"
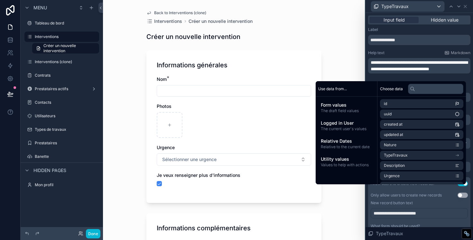
click at [376, 63] on span "**********" at bounding box center [419, 65] width 97 height 11
click at [375, 63] on span "**********" at bounding box center [419, 65] width 97 height 11
click at [388, 62] on span "**********" at bounding box center [419, 65] width 97 height 11
click at [394, 61] on span "**********" at bounding box center [419, 65] width 97 height 11
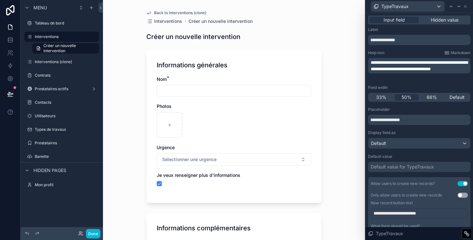
click at [415, 62] on span "**********" at bounding box center [419, 65] width 97 height 11
click at [420, 62] on span "**********" at bounding box center [419, 65] width 97 height 11
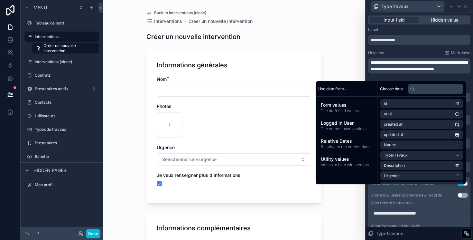
click at [410, 54] on div "Help text Markdown" at bounding box center [419, 52] width 102 height 5
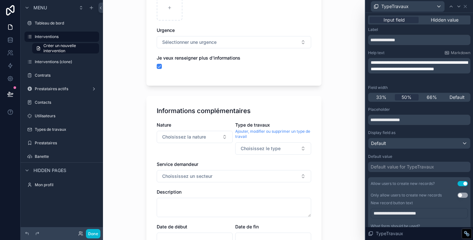
scroll to position [118, 0]
click at [464, 8] on icon at bounding box center [465, 6] width 5 height 5
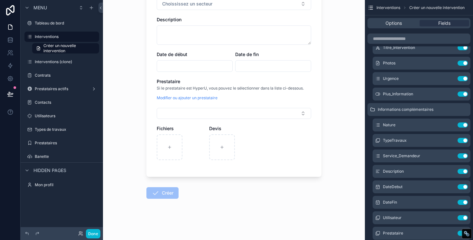
scroll to position [171, 0]
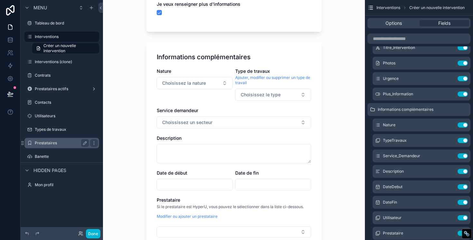
click at [48, 140] on label "Prestataires" at bounding box center [60, 142] width 51 height 5
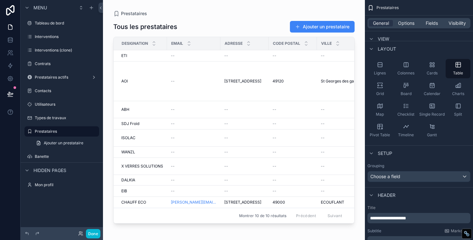
click at [123, 79] on div "scrollable content" at bounding box center [234, 116] width 262 height 232
click at [124, 81] on span "AOI" at bounding box center [124, 81] width 6 height 5
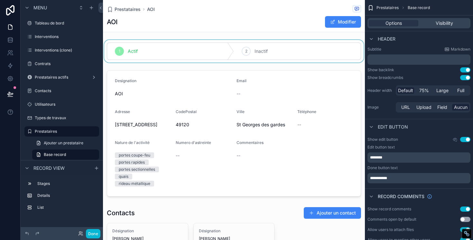
click at [255, 59] on div "scrollable content" at bounding box center [234, 51] width 262 height 23
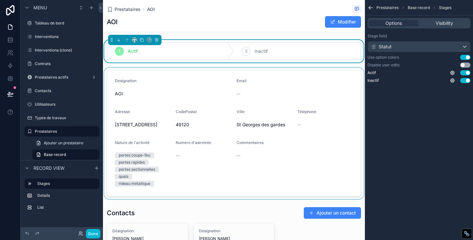
click at [221, 91] on div "scrollable content" at bounding box center [234, 133] width 262 height 131
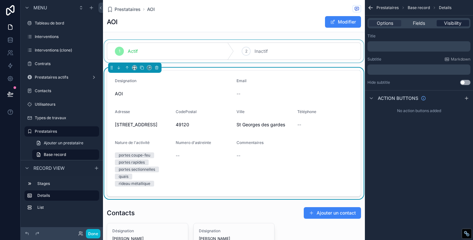
click at [457, 22] on span "Visibility" at bounding box center [452, 23] width 17 height 6
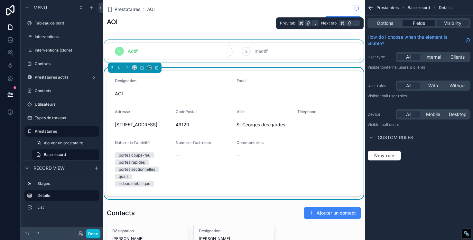
click at [428, 22] on div "Fields" at bounding box center [419, 23] width 33 height 6
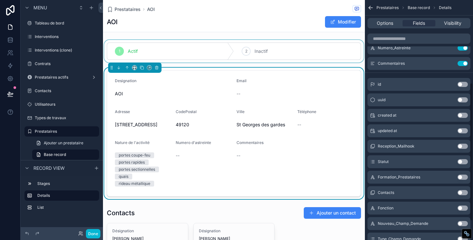
scroll to position [144, 0]
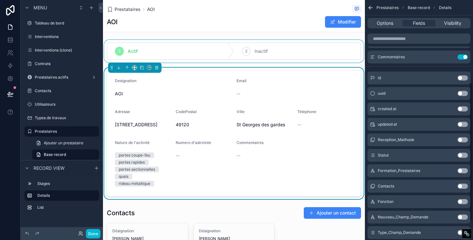
click at [462, 155] on button "Use setting" at bounding box center [463, 155] width 10 height 5
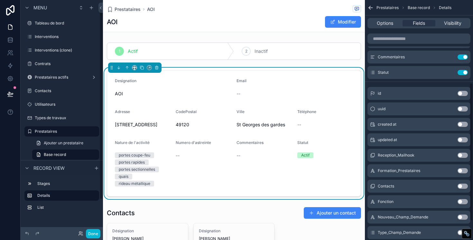
scroll to position [8, 0]
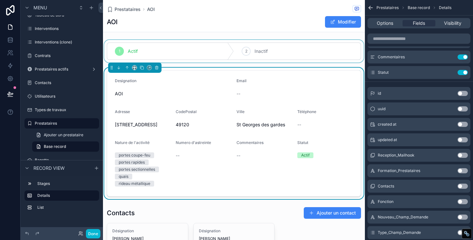
click at [273, 42] on div "scrollable content" at bounding box center [234, 51] width 262 height 23
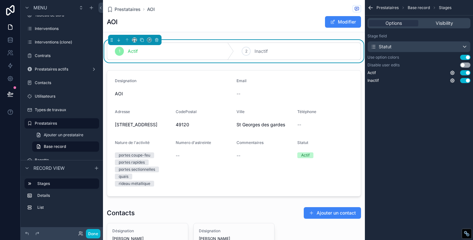
scroll to position [0, 0]
click at [155, 40] on icon "scrollable content" at bounding box center [156, 40] width 3 height 3
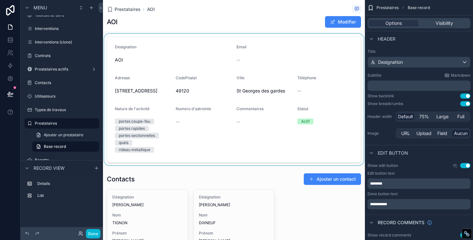
scroll to position [2, 0]
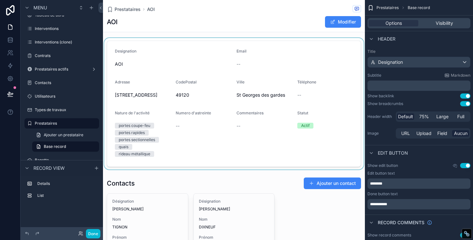
click at [336, 79] on div "scrollable content" at bounding box center [234, 103] width 262 height 131
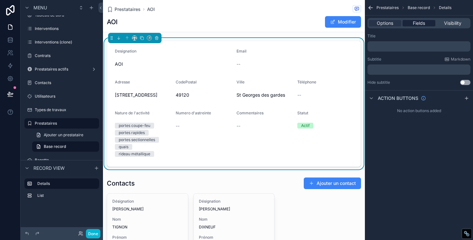
click at [421, 22] on span "Fields" at bounding box center [419, 23] width 12 height 6
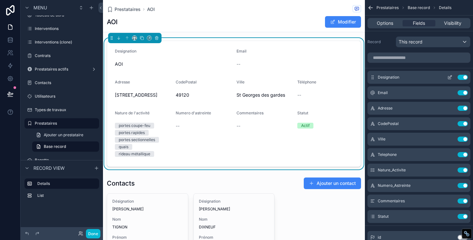
click at [451, 78] on icon "scrollable content" at bounding box center [449, 77] width 5 height 5
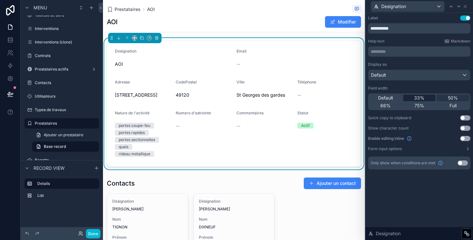
click at [410, 98] on div "33%" at bounding box center [419, 98] width 33 height 6
click at [392, 98] on span "Default" at bounding box center [385, 98] width 15 height 6
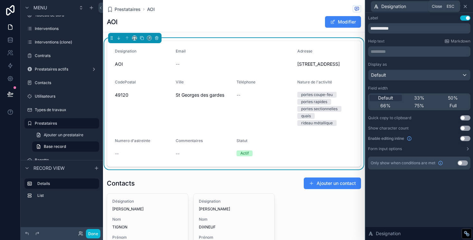
click at [465, 5] on icon at bounding box center [465, 6] width 5 height 5
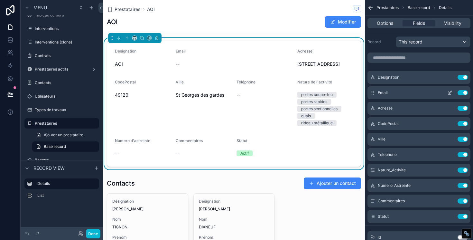
click at [451, 92] on icon "scrollable content" at bounding box center [450, 92] width 3 height 3
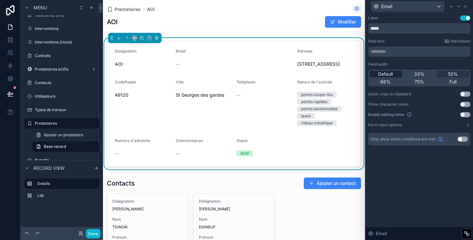
click at [388, 75] on span "Default" at bounding box center [385, 74] width 15 height 6
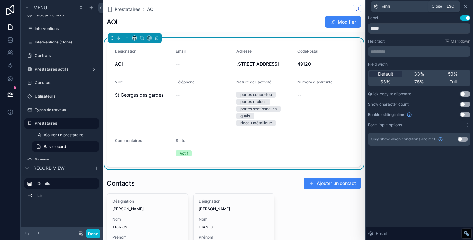
click at [467, 7] on icon at bounding box center [465, 6] width 5 height 5
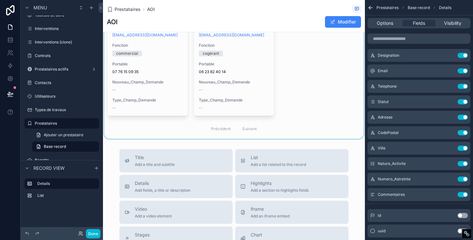
scroll to position [268, 0]
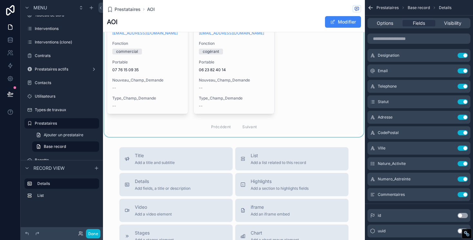
click at [229, 127] on div "scrollable content" at bounding box center [234, 23] width 262 height 228
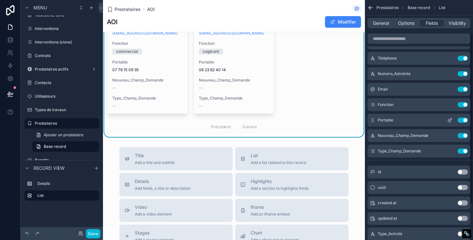
scroll to position [0, 0]
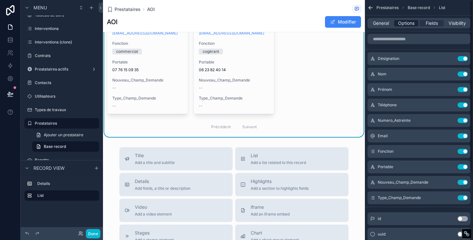
click at [403, 24] on span "Options" at bounding box center [406, 23] width 16 height 6
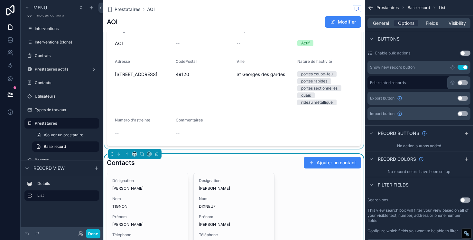
scroll to position [20, 0]
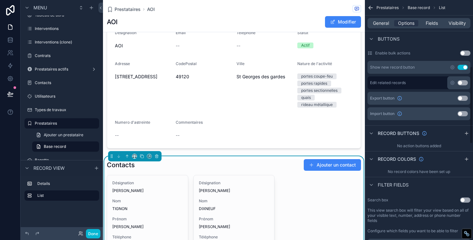
click at [370, 8] on icon "scrollable content" at bounding box center [371, 8] width 4 height 0
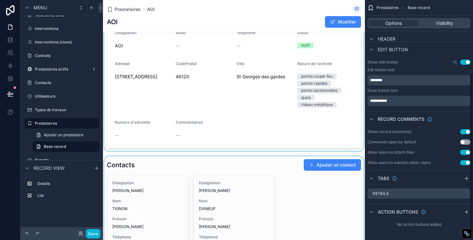
scroll to position [0, 0]
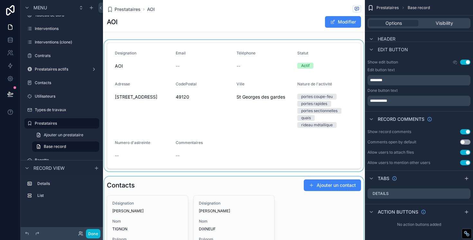
click at [223, 94] on div "scrollable content" at bounding box center [234, 105] width 262 height 131
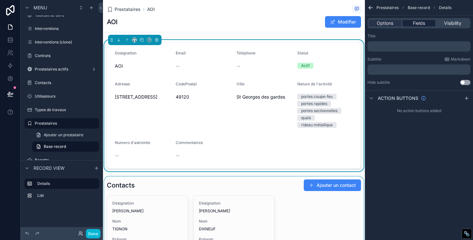
click at [420, 24] on span "Fields" at bounding box center [419, 23] width 12 height 6
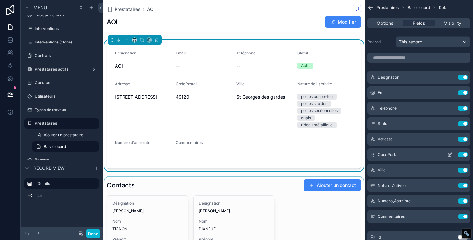
click at [449, 154] on icon "scrollable content" at bounding box center [449, 154] width 5 height 5
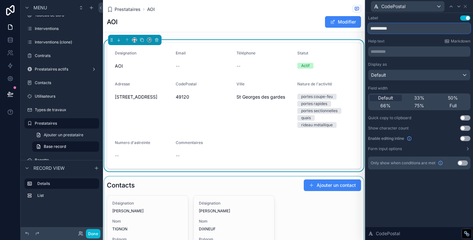
click at [385, 28] on input "**********" at bounding box center [419, 28] width 102 height 10
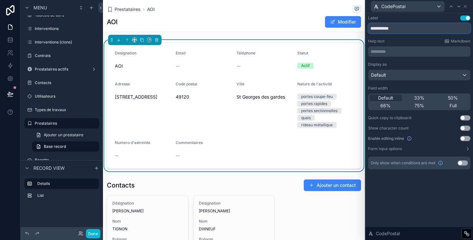
type input "**********"
click at [411, 62] on div "Display as" at bounding box center [419, 64] width 102 height 5
click at [465, 6] on icon at bounding box center [465, 6] width 5 height 5
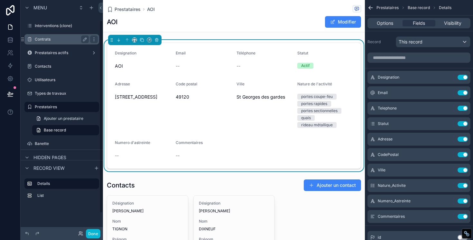
scroll to position [36, 0]
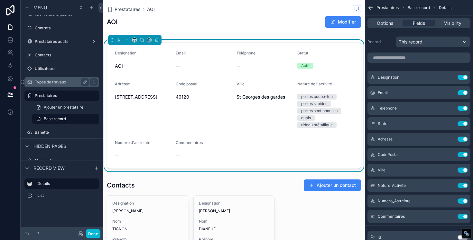
click at [51, 84] on label "Types de travaux" at bounding box center [60, 81] width 51 height 5
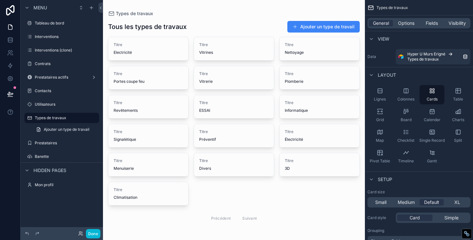
click at [173, 49] on div "scrollable content" at bounding box center [234, 123] width 262 height 246
click at [307, 27] on button "Ajouter un type de travail" at bounding box center [323, 27] width 72 height 12
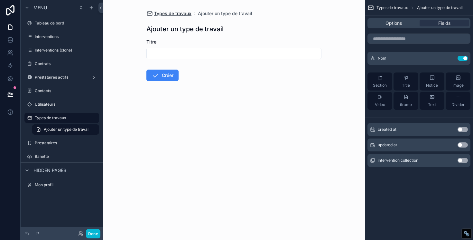
click at [169, 14] on span "Types de travaux" at bounding box center [172, 13] width 37 height 6
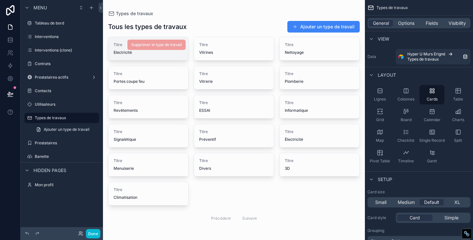
click at [165, 57] on div "Titre Electricité" at bounding box center [148, 48] width 80 height 23
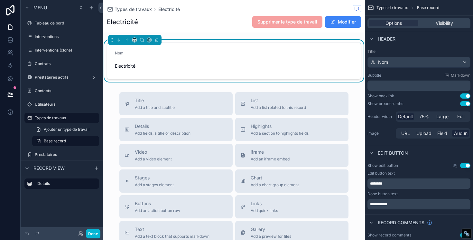
click at [251, 64] on form "Nom Electricité" at bounding box center [234, 61] width 254 height 36
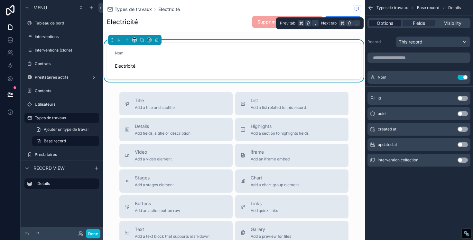
click at [385, 23] on span "Options" at bounding box center [385, 23] width 16 height 6
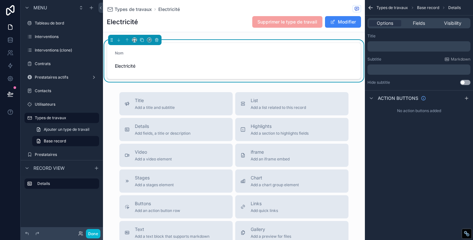
click at [386, 46] on p "﻿" at bounding box center [419, 46] width 99 height 5
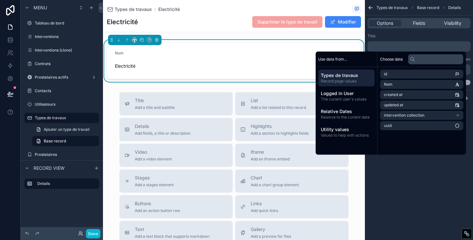
click at [399, 36] on div "Title" at bounding box center [419, 35] width 103 height 5
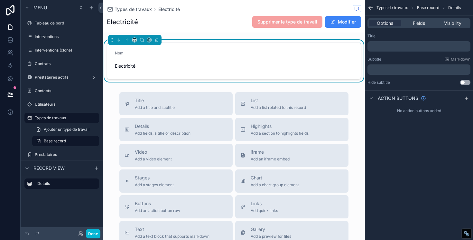
click at [377, 67] on div "﻿" at bounding box center [419, 69] width 103 height 10
click at [377, 68] on p "﻿" at bounding box center [419, 69] width 99 height 5
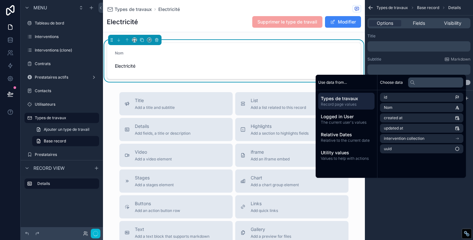
click at [395, 61] on div "Subtitle Markdown" at bounding box center [419, 59] width 103 height 5
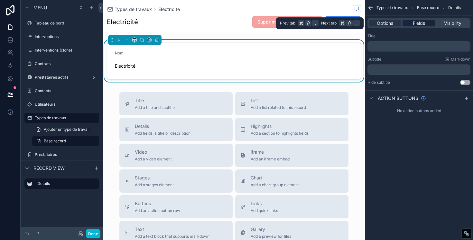
click at [418, 22] on span "Fields" at bounding box center [419, 23] width 12 height 6
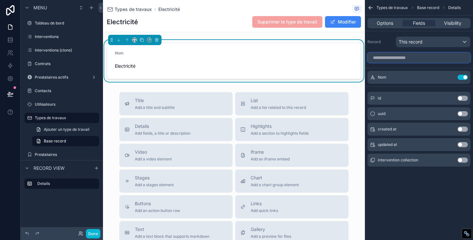
click at [397, 60] on input "scrollable content" at bounding box center [419, 57] width 103 height 10
type input "*"
click at [383, 45] on div "Record This record" at bounding box center [419, 41] width 103 height 11
click at [448, 78] on icon "scrollable content" at bounding box center [449, 77] width 3 height 3
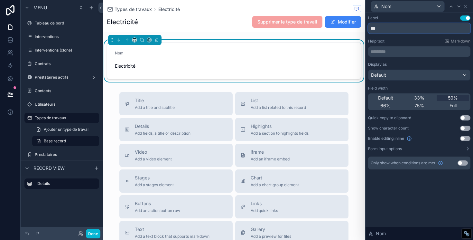
click at [376, 29] on input "***" at bounding box center [419, 28] width 102 height 10
type input "*****"
click at [397, 39] on div "Help text Markdown" at bounding box center [419, 41] width 102 height 5
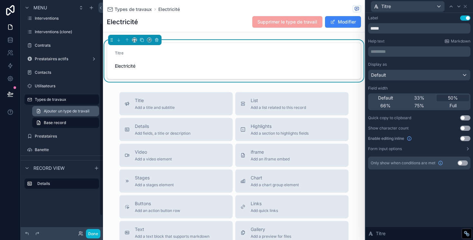
scroll to position [47, 0]
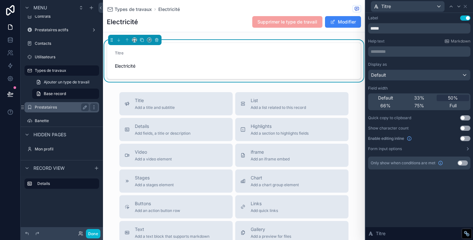
click at [49, 108] on label "Prestataires" at bounding box center [60, 107] width 51 height 5
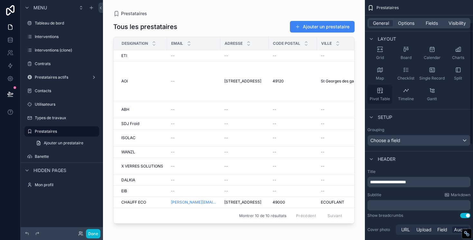
scroll to position [229, 0]
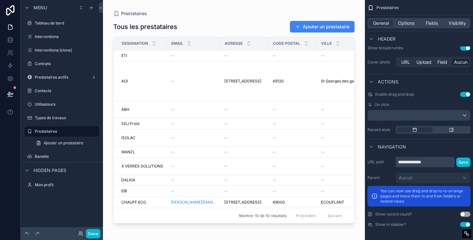
click at [434, 162] on input "**********" at bounding box center [425, 162] width 58 height 10
click at [430, 161] on input "**********" at bounding box center [425, 162] width 58 height 10
type input "**********"
click at [442, 151] on div "Navigation" at bounding box center [419, 146] width 108 height 15
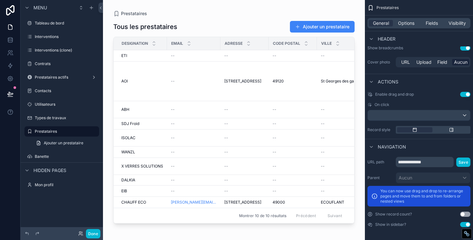
click at [150, 83] on div "scrollable content" at bounding box center [234, 116] width 262 height 232
click at [52, 74] on div "Prestataires actifs" at bounding box center [62, 77] width 54 height 8
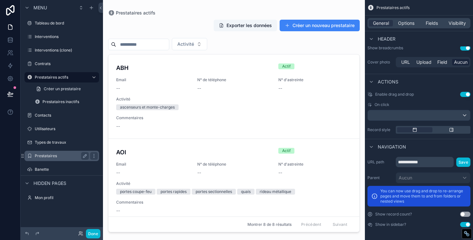
click at [49, 155] on label "Prestataires" at bounding box center [60, 155] width 51 height 5
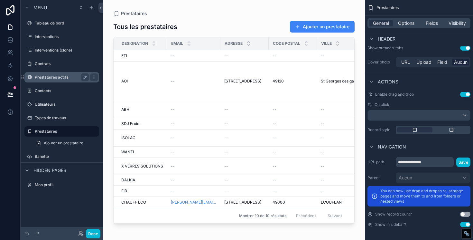
click at [56, 78] on label "Prestataires actifs" at bounding box center [60, 77] width 51 height 5
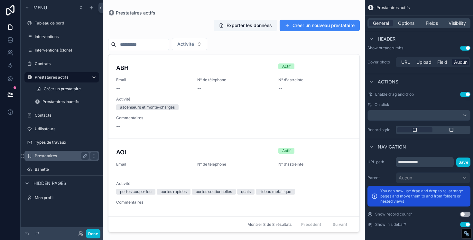
click at [51, 154] on label "Prestataires" at bounding box center [60, 155] width 51 height 5
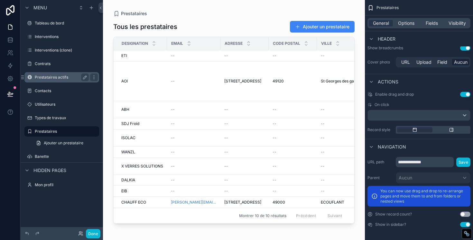
click at [58, 77] on label "Prestataires actifs" at bounding box center [60, 77] width 51 height 5
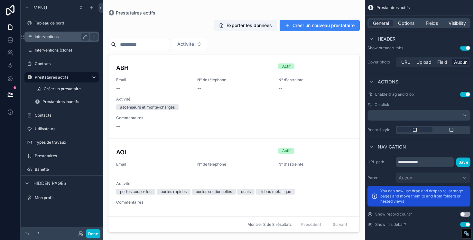
click at [48, 36] on label "Interventions" at bounding box center [60, 36] width 51 height 5
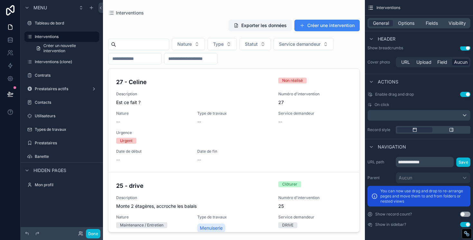
click at [329, 28] on div "scrollable content" at bounding box center [234, 116] width 262 height 232
click at [325, 26] on button "Créer une intervention" at bounding box center [326, 26] width 65 height 12
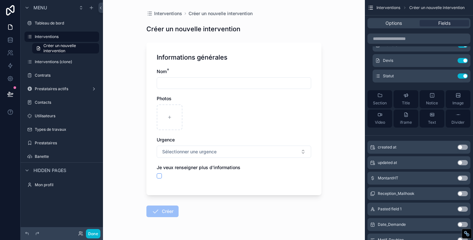
scroll to position [18, 0]
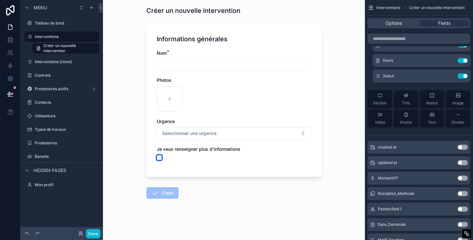
click at [158, 157] on button "scrollable content" at bounding box center [159, 157] width 5 height 5
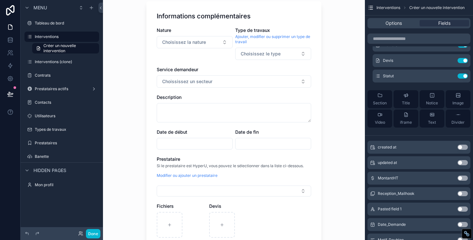
scroll to position [202, 0]
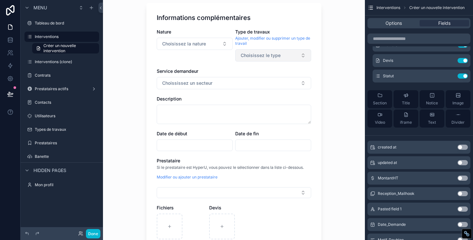
click at [261, 54] on span "Choisissez le type" at bounding box center [261, 55] width 40 height 6
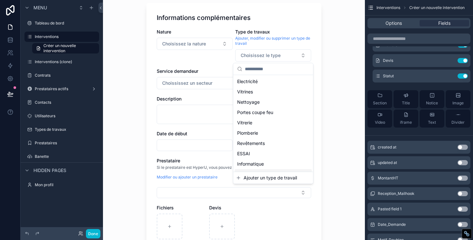
click at [247, 179] on span "Ajouter un type de travail" at bounding box center [270, 177] width 53 height 6
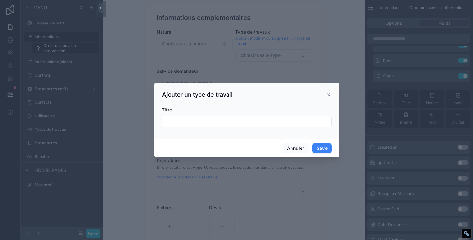
click at [329, 95] on icon "scrollable content" at bounding box center [328, 94] width 5 height 5
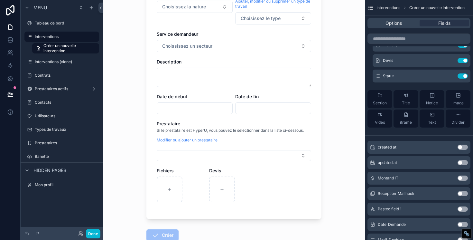
scroll to position [246, 0]
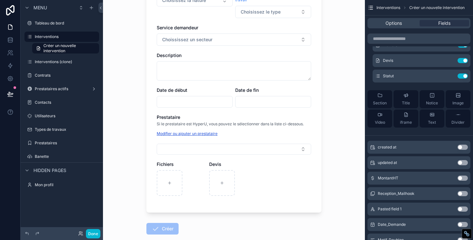
click at [187, 132] on link "Modifier ou ajouter un prestataire" at bounding box center [187, 133] width 61 height 5
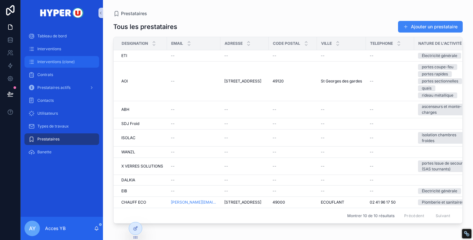
click at [55, 62] on span "Interventions (clone)" at bounding box center [55, 61] width 37 height 5
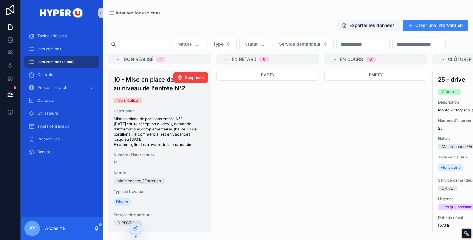
click at [183, 99] on div "Non réalisé" at bounding box center [160, 101] width 92 height 6
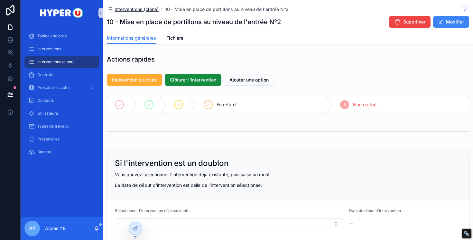
click at [129, 8] on span "Interventions (clone)" at bounding box center [137, 9] width 44 height 6
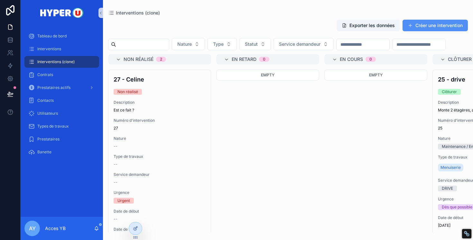
click at [440, 28] on button "Créer une intervention" at bounding box center [435, 26] width 65 height 12
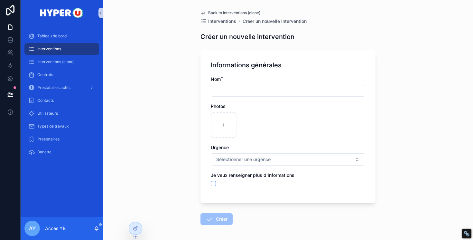
scroll to position [26, 0]
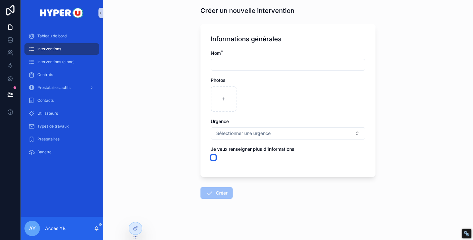
click at [215, 158] on button "scrollable content" at bounding box center [213, 157] width 5 height 5
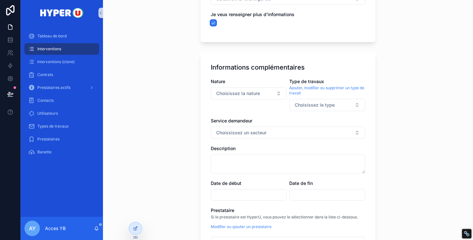
scroll to position [197, 0]
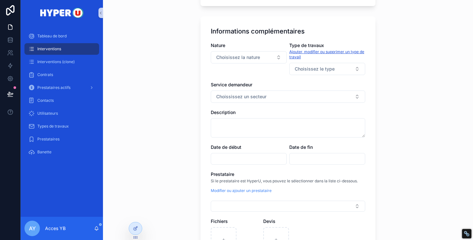
click at [302, 55] on link "Ajouter, modifier ou supprimer un type de travail" at bounding box center [327, 54] width 76 height 10
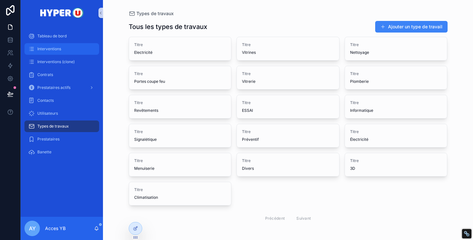
click at [55, 46] on div "Interventions" at bounding box center [61, 49] width 67 height 10
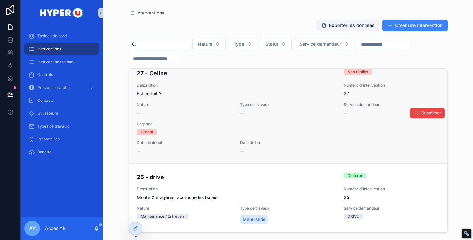
scroll to position [10, 0]
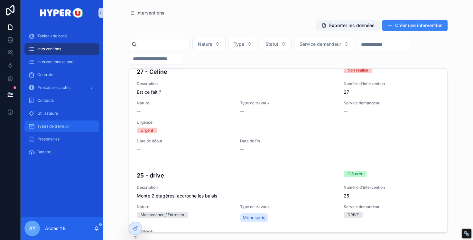
click at [53, 126] on span "Types de travaux" at bounding box center [53, 126] width 32 height 5
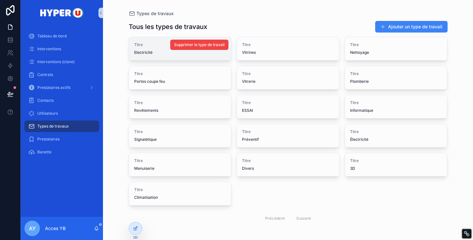
click at [201, 55] on div "Titre Electricité" at bounding box center [180, 48] width 102 height 23
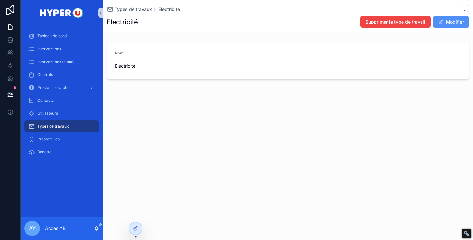
click at [451, 23] on button "Modifier" at bounding box center [451, 22] width 36 height 12
click at [206, 70] on input "**********" at bounding box center [200, 66] width 170 height 9
click at [251, 34] on div "**********" at bounding box center [288, 62] width 370 height 124
click at [447, 25] on button "Enregistrer" at bounding box center [448, 22] width 42 height 12
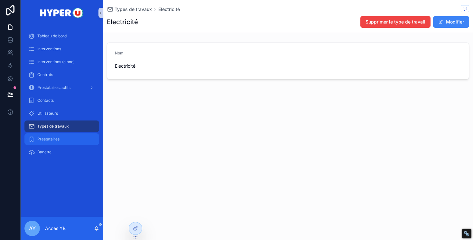
click at [47, 141] on span "Prestataires" at bounding box center [48, 138] width 22 height 5
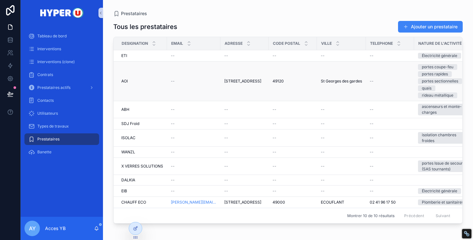
click at [123, 79] on span "AOI" at bounding box center [124, 81] width 6 height 5
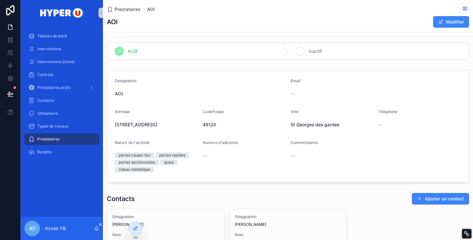
click at [301, 52] on icon "scrollable content" at bounding box center [300, 51] width 5 height 5
click at [121, 52] on icon "scrollable content" at bounding box center [119, 51] width 5 height 5
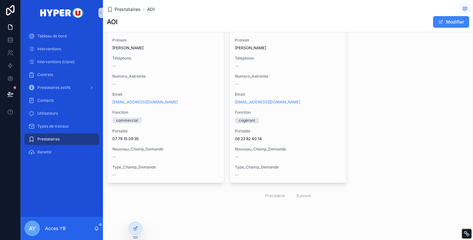
scroll to position [219, 0]
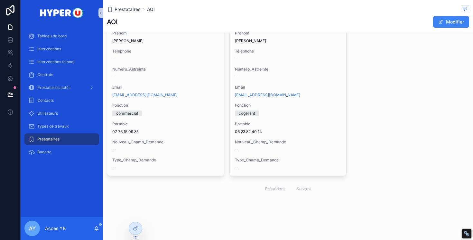
click at [275, 187] on div "Précédent Suivant" at bounding box center [288, 188] width 55 height 10
click at [297, 187] on div "Précédent Suivant" at bounding box center [288, 188] width 55 height 10
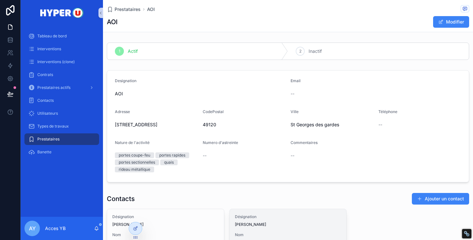
scroll to position [5, 0]
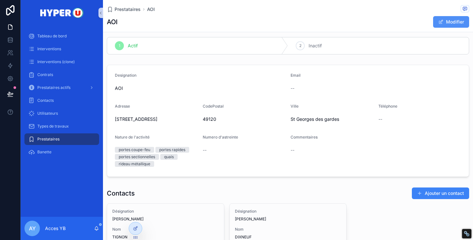
click at [445, 21] on button "Modifier" at bounding box center [451, 22] width 36 height 12
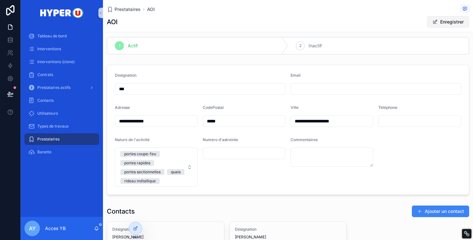
click at [439, 24] on button "Enregistrer" at bounding box center [448, 22] width 42 height 12
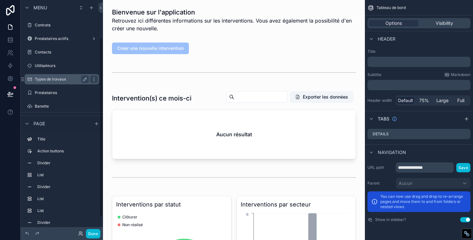
scroll to position [69, 0]
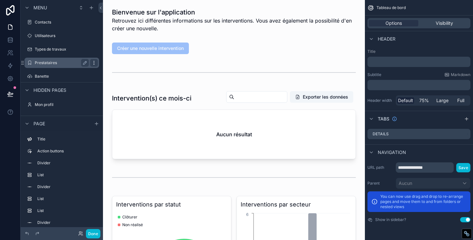
click at [94, 63] on icon "scrollable content" at bounding box center [94, 62] width 0 height 0
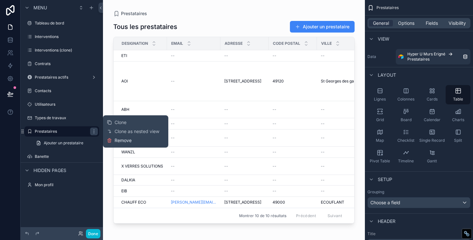
click at [116, 139] on span "Remove" at bounding box center [123, 140] width 17 height 6
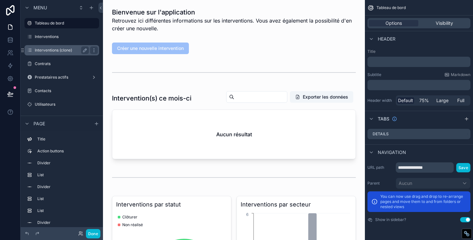
click at [52, 52] on label "Interventions (clone)" at bounding box center [60, 50] width 51 height 5
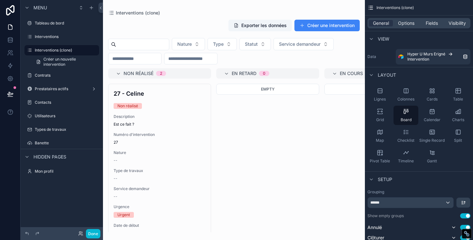
click at [319, 23] on div "scrollable content" at bounding box center [234, 120] width 262 height 240
click at [317, 24] on button "Créer une intervention" at bounding box center [326, 26] width 65 height 12
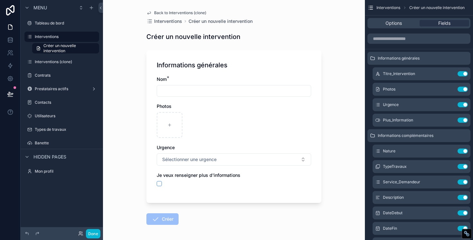
scroll to position [26, 0]
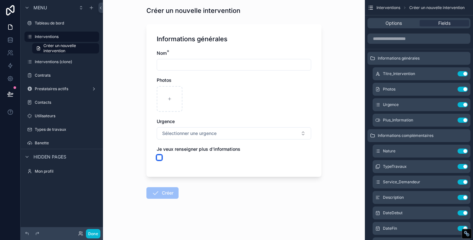
click at [160, 157] on button "scrollable content" at bounding box center [159, 157] width 5 height 5
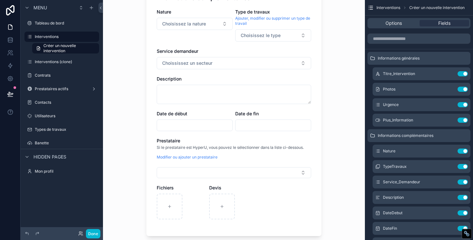
scroll to position [248, 0]
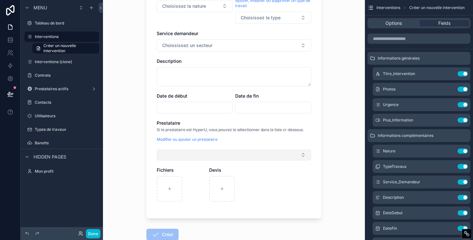
click at [206, 155] on button "Select Button" at bounding box center [234, 154] width 154 height 11
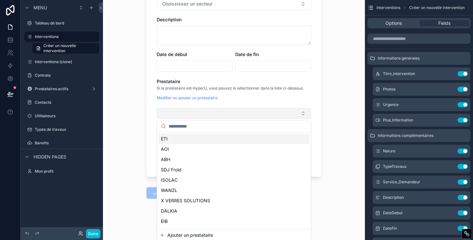
scroll to position [9, 0]
click at [276, 109] on button "Select Button" at bounding box center [234, 113] width 154 height 11
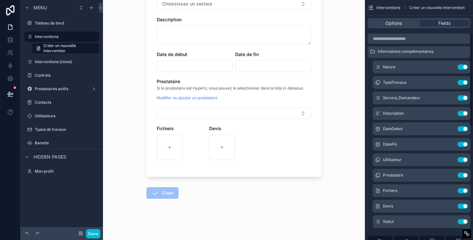
scroll to position [87, 0]
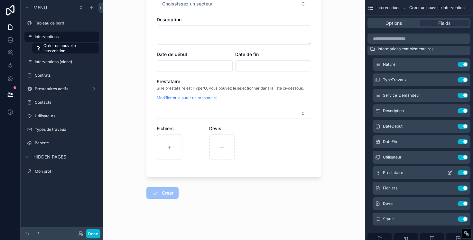
click at [449, 172] on icon "scrollable content" at bounding box center [449, 172] width 5 height 5
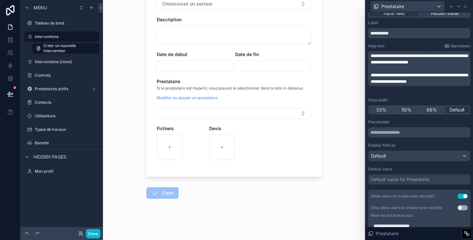
scroll to position [0, 0]
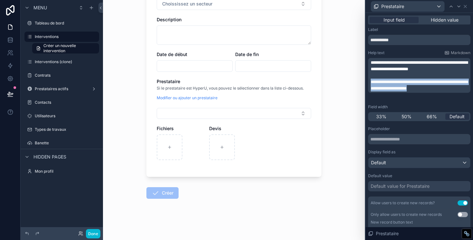
drag, startPoint x: 379, startPoint y: 93, endPoint x: 370, endPoint y: 80, distance: 15.5
click at [371, 80] on p "**********" at bounding box center [420, 85] width 98 height 13
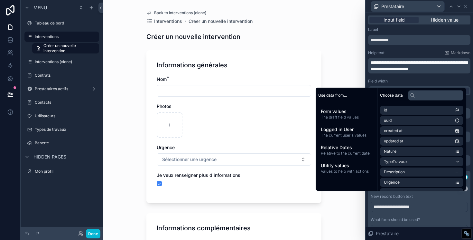
click at [388, 75] on div "**********" at bounding box center [419, 187] width 102 height 321
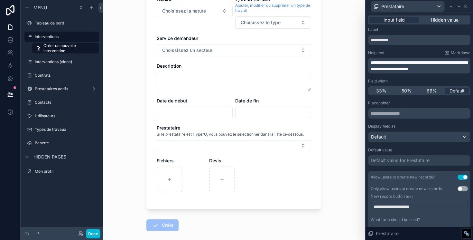
scroll to position [244, 0]
click at [248, 148] on button "Select Button" at bounding box center [234, 144] width 154 height 11
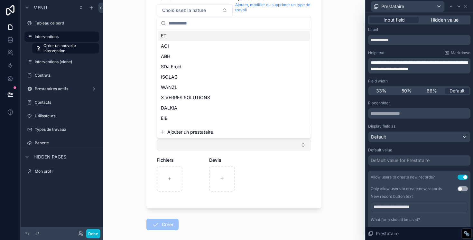
click at [248, 148] on button "Select Button" at bounding box center [234, 144] width 154 height 11
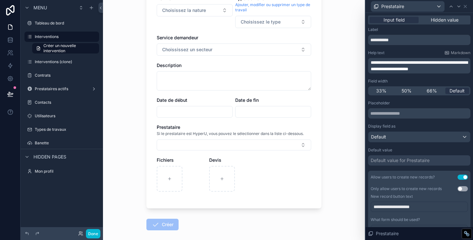
click at [335, 67] on div "Back to Interventions (clone) Interventions Créer un nouvelle intervention Crée…" at bounding box center [234, 120] width 262 height 240
click at [467, 7] on icon at bounding box center [465, 6] width 5 height 5
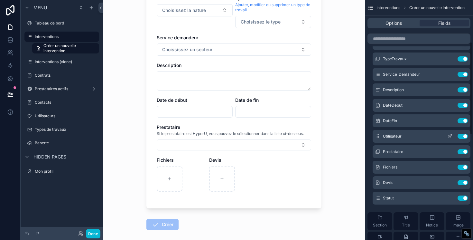
scroll to position [108, 0]
click at [451, 153] on icon "scrollable content" at bounding box center [449, 151] width 3 height 3
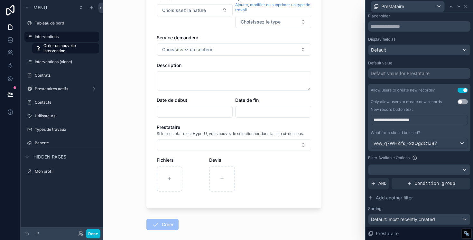
scroll to position [88, 0]
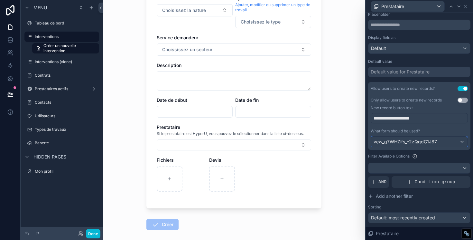
click at [421, 144] on span "vew_q7WHZifs_-2zQgdC1J87" at bounding box center [405, 141] width 63 height 6
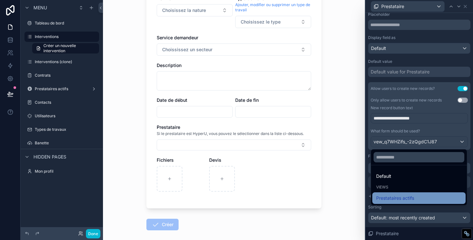
click at [399, 200] on span "Prestataires actifs" at bounding box center [395, 198] width 38 height 8
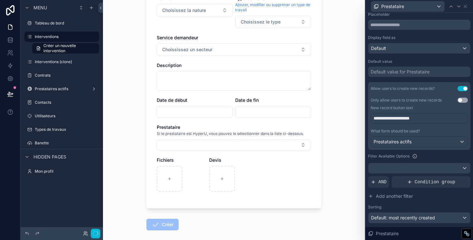
scroll to position [0, 0]
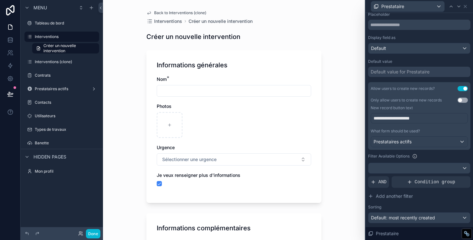
click at [348, 124] on div "Back to Interventions (clone) Interventions Créer un nouvelle intervention Crée…" at bounding box center [234, 120] width 262 height 240
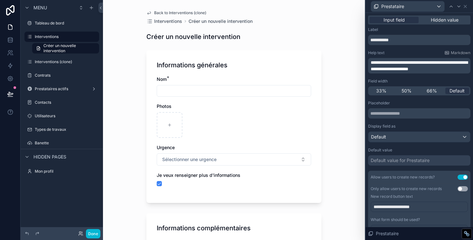
click at [465, 9] on div "Prestataire" at bounding box center [419, 6] width 102 height 13
click at [466, 5] on icon at bounding box center [465, 6] width 5 height 5
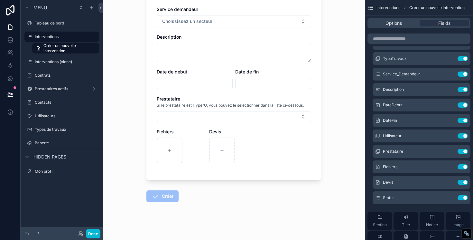
scroll to position [275, 0]
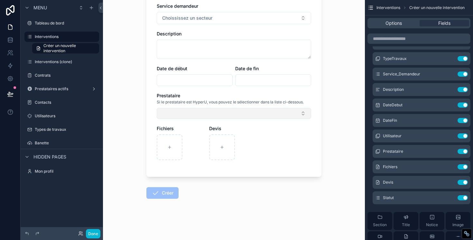
click at [184, 111] on button "Select Button" at bounding box center [234, 113] width 154 height 11
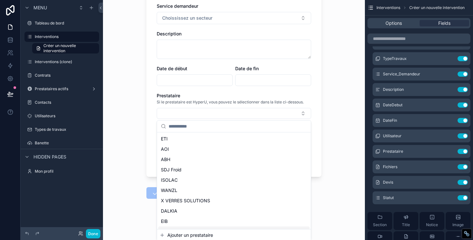
click at [182, 237] on span "Ajouter un prestataire" at bounding box center [190, 235] width 46 height 6
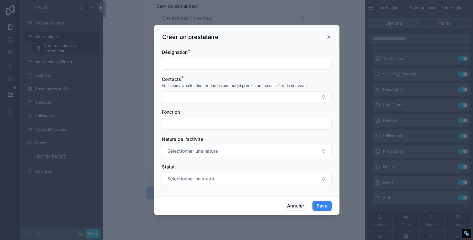
click at [187, 64] on input "scrollable content" at bounding box center [246, 63] width 169 height 9
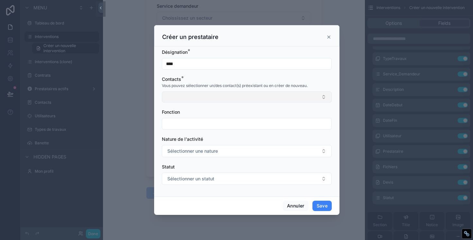
type input "****"
click at [191, 97] on button "Select Button" at bounding box center [247, 96] width 170 height 11
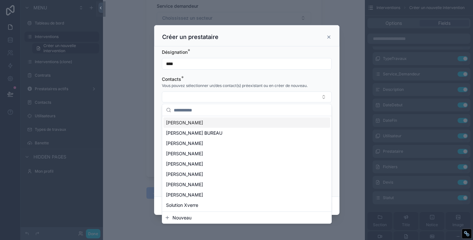
click at [185, 123] on span "[PERSON_NAME]" at bounding box center [184, 122] width 37 height 6
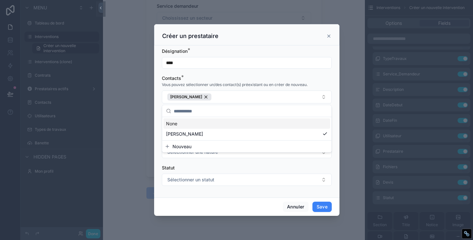
click at [157, 99] on div "Désignation * **** Contacts * Vous pouvez sélectionner un/des contact(s) préexi…" at bounding box center [246, 121] width 185 height 152
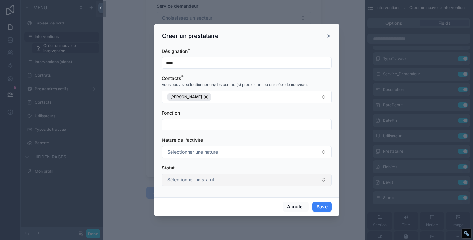
click at [193, 180] on span "Sélectionner un statut" at bounding box center [190, 179] width 47 height 6
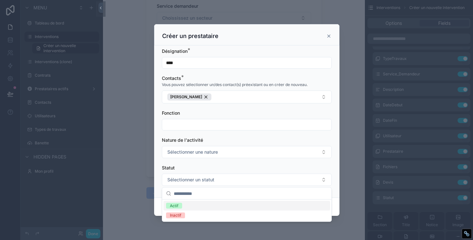
click at [194, 207] on div "Actif" at bounding box center [246, 206] width 167 height 10
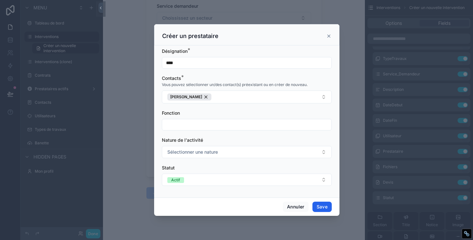
click at [323, 209] on button "Save" at bounding box center [321, 206] width 19 height 10
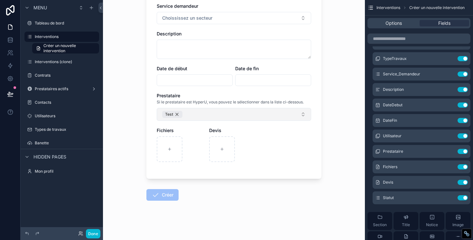
click at [177, 113] on div "Test" at bounding box center [172, 114] width 20 height 7
click at [191, 114] on button "Select Button" at bounding box center [234, 113] width 154 height 11
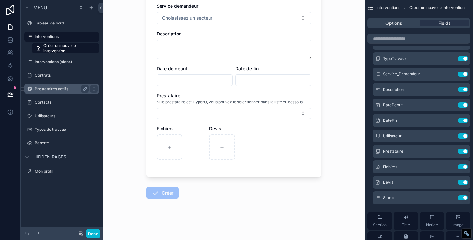
click at [52, 90] on label "Prestataires actifs" at bounding box center [60, 88] width 51 height 5
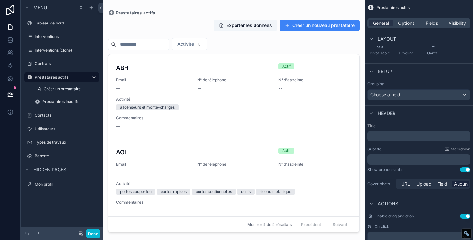
click at [151, 39] on div "scrollable content" at bounding box center [234, 116] width 262 height 232
click at [136, 44] on input "scrollable content" at bounding box center [142, 44] width 53 height 9
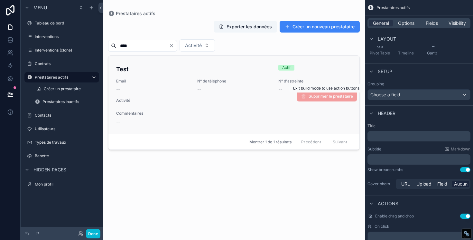
type input "****"
click at [318, 98] on span "Supprimer le prestataire" at bounding box center [327, 96] width 60 height 5
click at [309, 96] on span "Supprimer le prestataire" at bounding box center [327, 96] width 60 height 5
click at [297, 96] on span "Supprimer le prestataire" at bounding box center [327, 96] width 60 height 5
click at [165, 87] on div "--" at bounding box center [152, 89] width 73 height 6
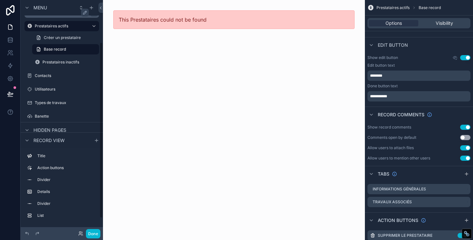
scroll to position [74, 0]
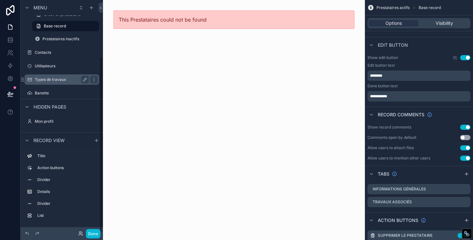
click at [56, 77] on label "Types de travaux" at bounding box center [60, 79] width 51 height 5
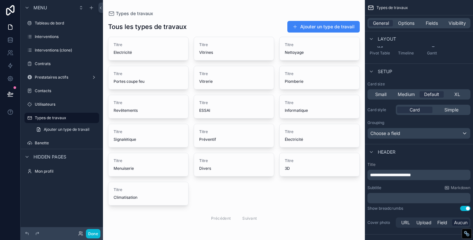
click at [147, 50] on div "scrollable content" at bounding box center [234, 123] width 262 height 246
click at [66, 127] on span "Ajouter un type de travail" at bounding box center [67, 129] width 46 height 5
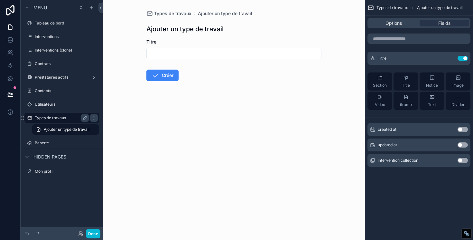
click at [58, 117] on label "Types de travaux" at bounding box center [60, 117] width 51 height 5
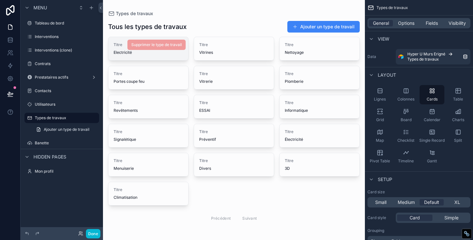
click at [147, 55] on div "Titre Electricité" at bounding box center [148, 48] width 80 height 23
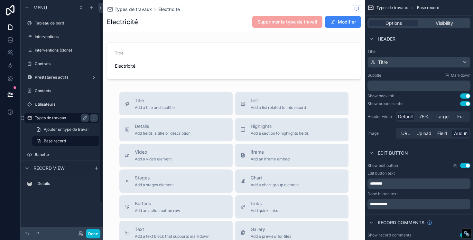
click at [51, 118] on label "Types de travaux" at bounding box center [60, 117] width 51 height 5
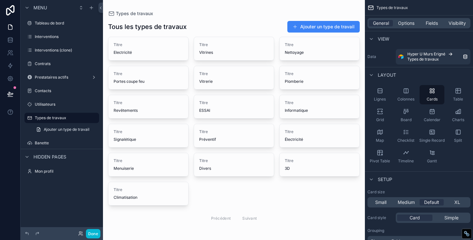
click at [196, 62] on div "Titre Electricité Supprimer le type de travail Titre Vitrines Supprimer le type…" at bounding box center [234, 131] width 252 height 189
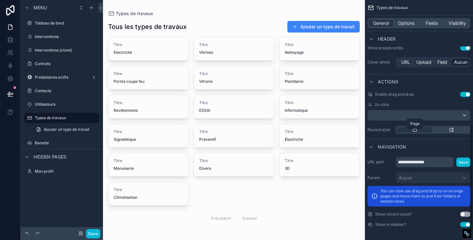
scroll to position [206, 0]
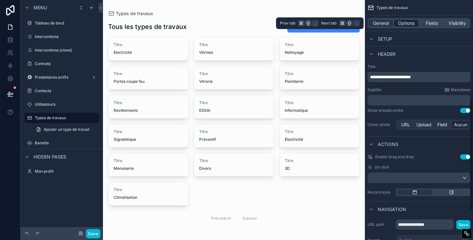
click at [409, 22] on span "Options" at bounding box center [406, 23] width 16 height 6
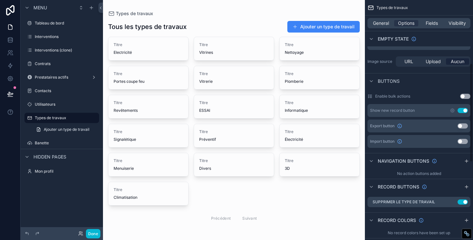
scroll to position [153, 0]
click at [431, 24] on span "Fields" at bounding box center [432, 23] width 12 height 6
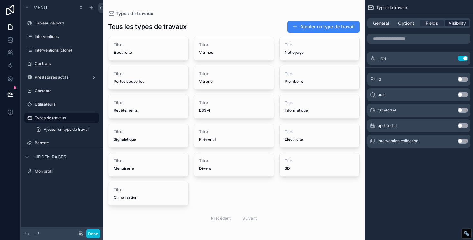
click at [461, 24] on span "Visibility" at bounding box center [457, 23] width 17 height 6
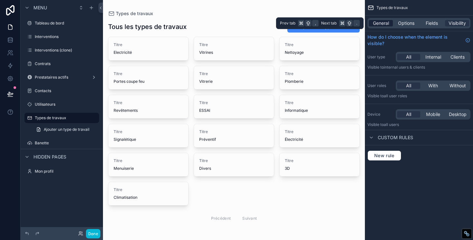
click at [387, 22] on span "General" at bounding box center [381, 23] width 16 height 6
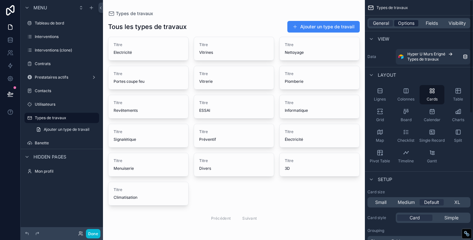
click at [406, 22] on span "Options" at bounding box center [406, 23] width 16 height 6
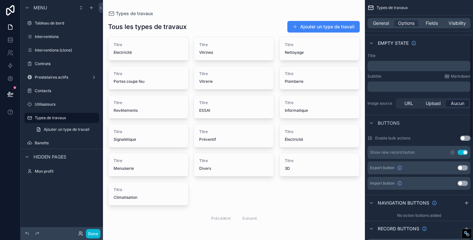
scroll to position [117, 0]
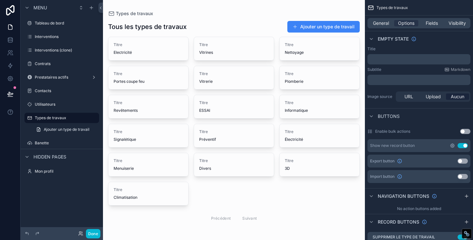
click at [452, 144] on icon "scrollable content" at bounding box center [452, 145] width 5 height 5
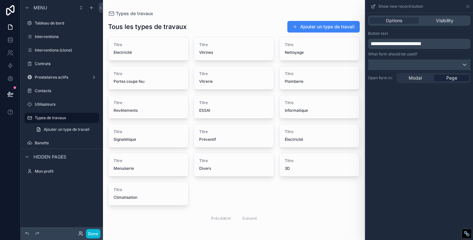
click at [414, 66] on div at bounding box center [419, 65] width 102 height 10
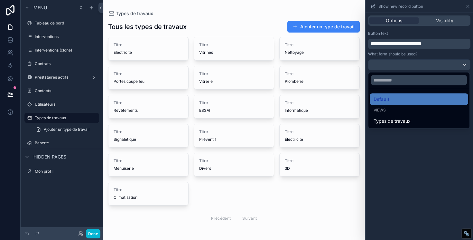
click at [396, 111] on div "Views" at bounding box center [419, 109] width 91 height 5
click at [384, 109] on span "Views" at bounding box center [380, 109] width 12 height 5
click at [393, 100] on div "Default" at bounding box center [419, 99] width 91 height 8
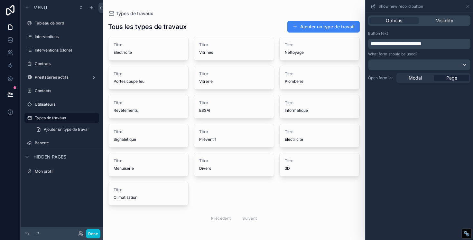
click at [447, 76] on span "Page" at bounding box center [451, 78] width 11 height 6
click at [411, 77] on span "Modal" at bounding box center [415, 78] width 13 height 6
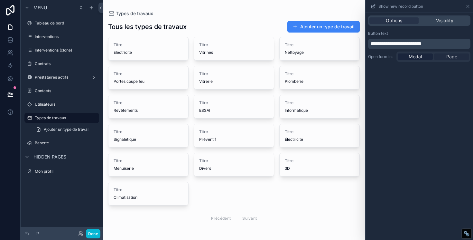
click at [445, 58] on div "Page" at bounding box center [451, 56] width 35 height 6
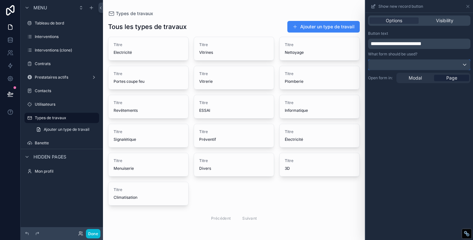
click at [430, 61] on div at bounding box center [419, 65] width 102 height 10
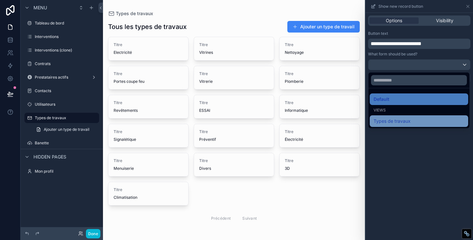
click at [411, 126] on div "Types de travaux" at bounding box center [419, 121] width 98 height 12
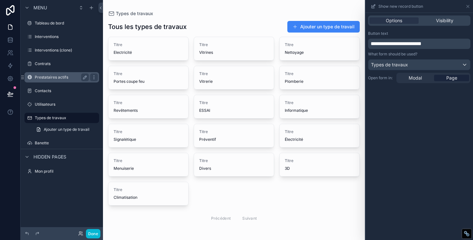
click at [53, 82] on div "Prestataires actifs" at bounding box center [62, 77] width 82 height 12
click at [54, 79] on label "Prestataires actifs" at bounding box center [60, 77] width 51 height 5
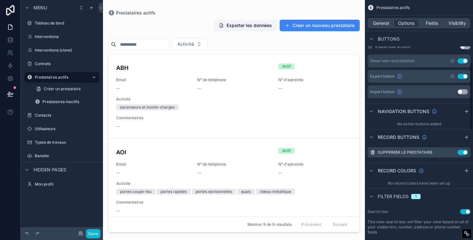
scroll to position [221, 0]
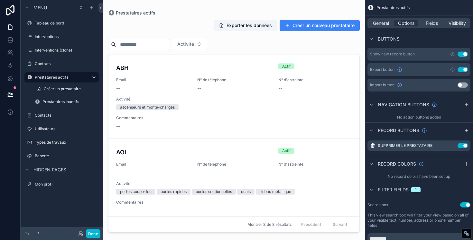
click at [315, 98] on div "scrollable content" at bounding box center [234, 116] width 262 height 232
click at [451, 146] on icon "scrollable content" at bounding box center [452, 145] width 5 height 5
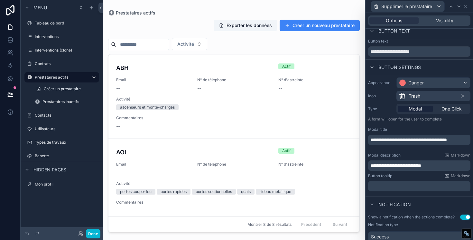
scroll to position [0, 0]
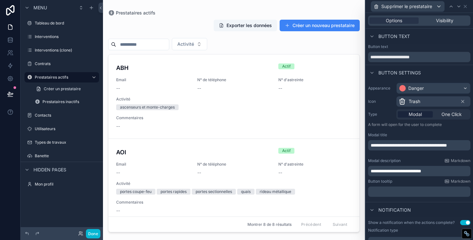
click at [376, 36] on div "Button text" at bounding box center [389, 37] width 42 height 8
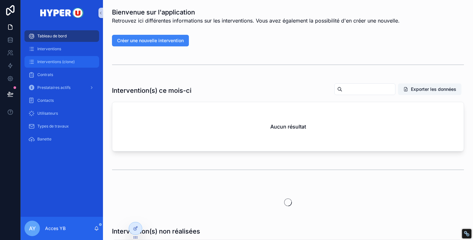
click at [56, 59] on div "Interventions (clone)" at bounding box center [61, 62] width 67 height 10
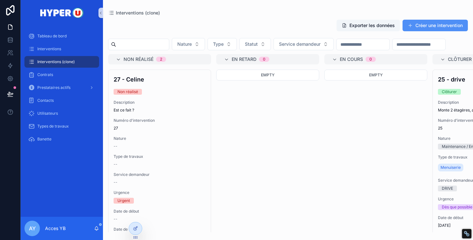
click at [418, 24] on button "Créer une intervention" at bounding box center [435, 26] width 65 height 12
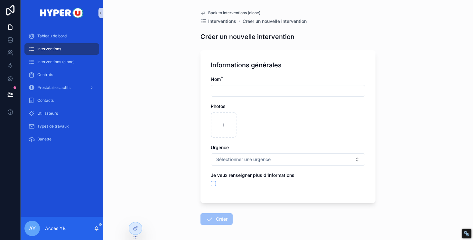
scroll to position [26, 0]
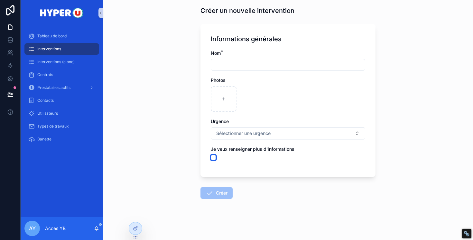
click at [214, 155] on button "scrollable content" at bounding box center [213, 157] width 5 height 5
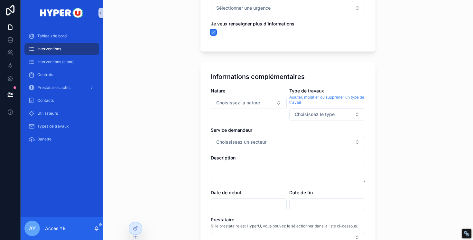
scroll to position [153, 0]
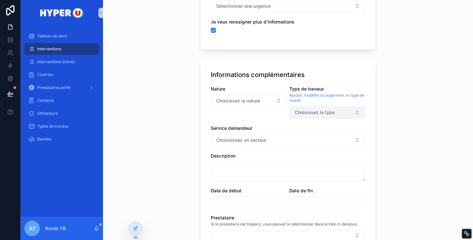
click at [318, 110] on span "Choisissez le type" at bounding box center [315, 112] width 40 height 6
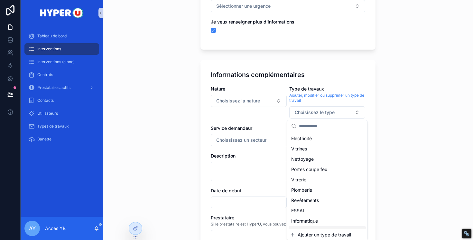
click at [300, 232] on span "Ajouter un type de travail" at bounding box center [324, 234] width 53 height 6
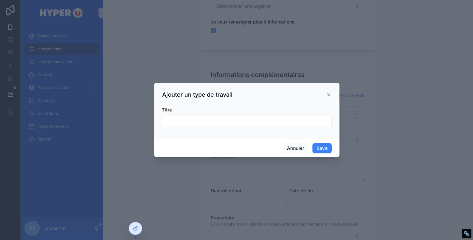
click at [239, 126] on input "scrollable content" at bounding box center [246, 121] width 169 height 9
type input "*******"
click at [320, 150] on button "Save" at bounding box center [321, 148] width 19 height 10
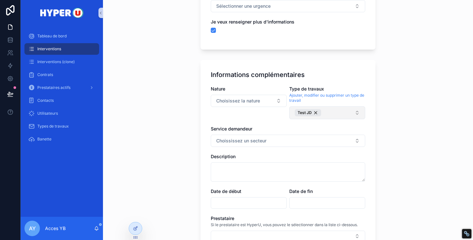
click at [341, 110] on button "Test JD" at bounding box center [327, 112] width 76 height 13
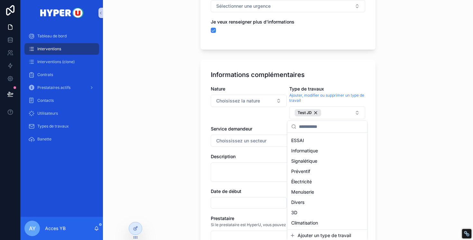
scroll to position [0, 0]
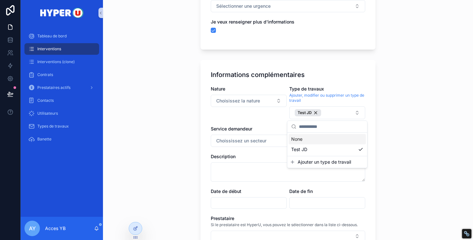
click at [376, 85] on div "Back to Interventions (clone) Interventions Créer un nouvelle intervention Crée…" at bounding box center [287, 105] width 185 height 516
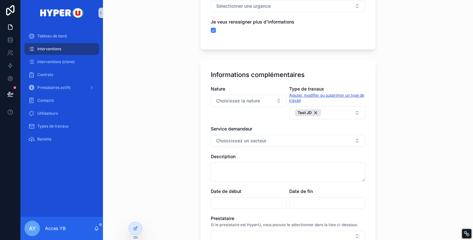
click at [317, 96] on link "Ajouter, modifier ou supprimer un type de travail" at bounding box center [327, 98] width 76 height 10
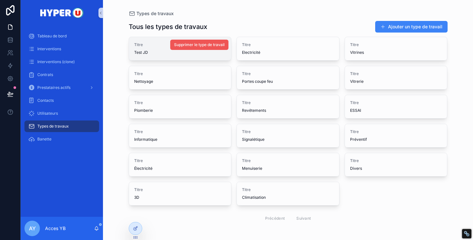
click at [205, 47] on span "Supprimer le type de travail" at bounding box center [199, 44] width 51 height 5
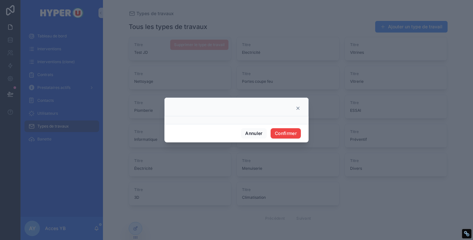
click at [297, 107] on icon at bounding box center [298, 108] width 3 height 3
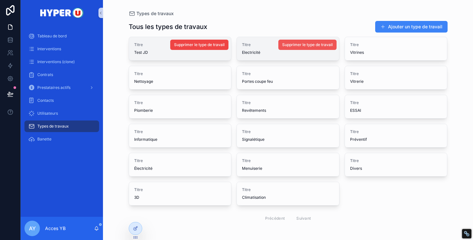
click at [293, 46] on span "Supprimer le type de travail" at bounding box center [307, 44] width 51 height 5
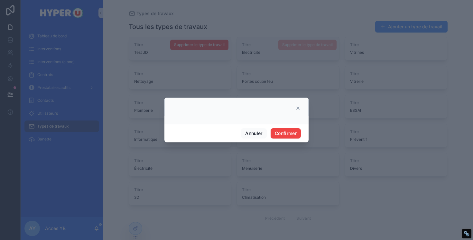
click at [297, 110] on icon at bounding box center [297, 108] width 5 height 5
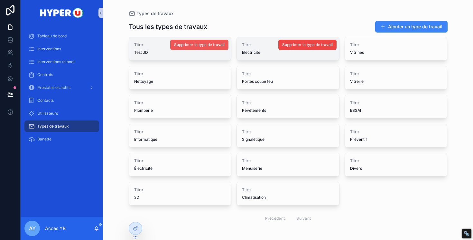
click at [193, 47] on span "Supprimer le type de travail" at bounding box center [199, 44] width 51 height 5
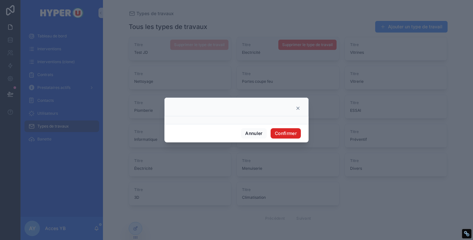
click at [280, 133] on button "Confirmer" at bounding box center [286, 133] width 30 height 10
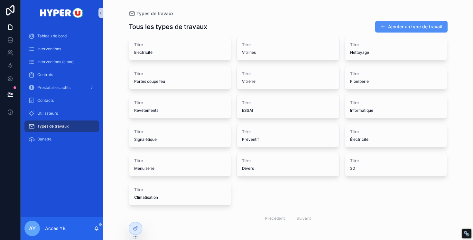
click at [401, 30] on button "Ajouter un type de travail" at bounding box center [411, 27] width 72 height 12
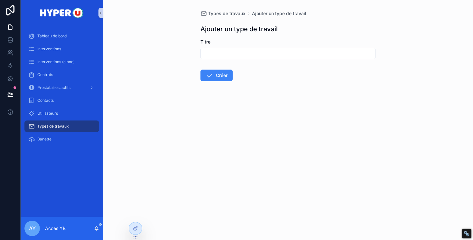
click at [264, 52] on input "scrollable content" at bounding box center [288, 53] width 174 height 9
type input "****"
click at [219, 76] on button "Créer" at bounding box center [216, 76] width 32 height 12
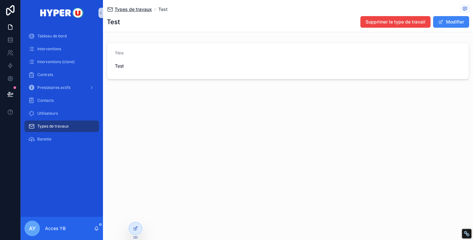
click at [134, 9] on span "Types de travaux" at bounding box center [133, 9] width 37 height 6
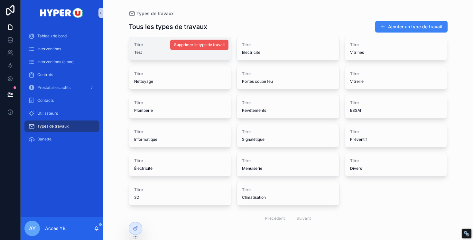
click at [186, 47] on span "Supprimer le type de travail" at bounding box center [199, 44] width 51 height 5
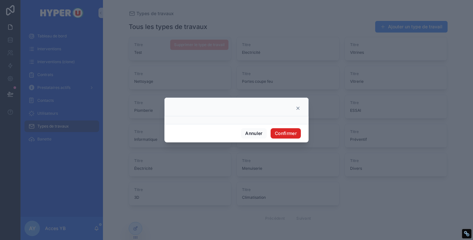
click at [277, 134] on button "Confirmer" at bounding box center [286, 133] width 30 height 10
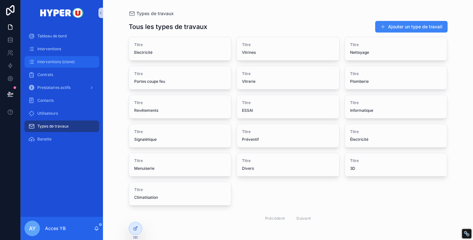
click at [62, 60] on span "Interventions (clone)" at bounding box center [55, 61] width 37 height 5
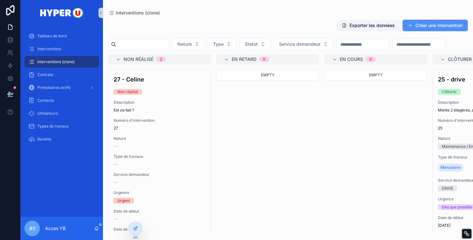
click at [430, 24] on button "Créer une intervention" at bounding box center [435, 26] width 65 height 12
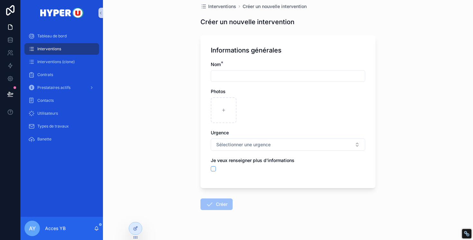
scroll to position [26, 0]
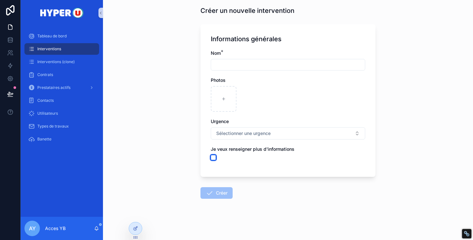
click at [213, 159] on button "scrollable content" at bounding box center [213, 157] width 5 height 5
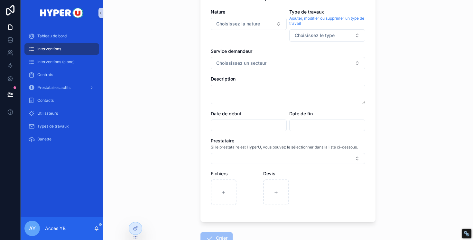
scroll to position [275, 0]
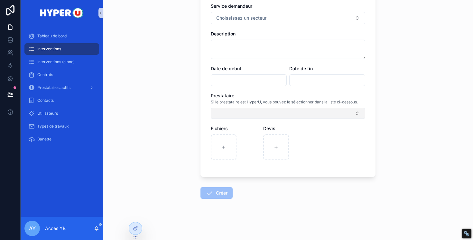
click at [237, 110] on button "Select Button" at bounding box center [288, 113] width 154 height 11
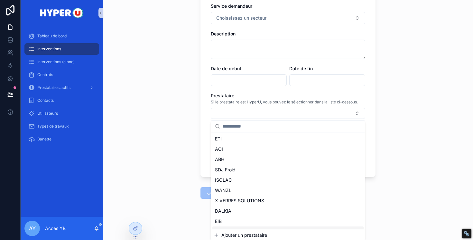
click at [231, 234] on span "Ajouter un prestataire" at bounding box center [244, 235] width 46 height 6
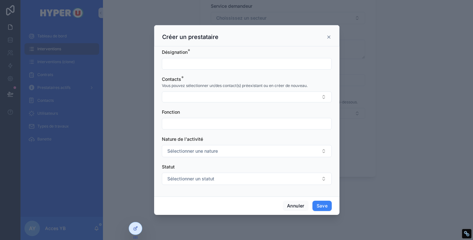
click at [204, 62] on input "scrollable content" at bounding box center [246, 63] width 169 height 9
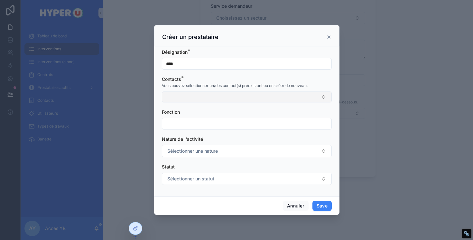
type input "****"
click at [191, 98] on button "Select Button" at bounding box center [247, 96] width 170 height 11
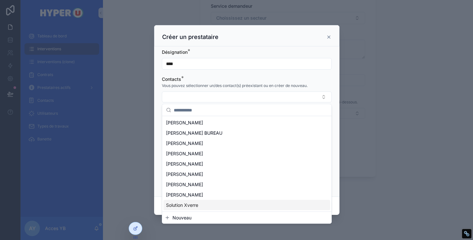
click at [176, 221] on div "Nouveau" at bounding box center [246, 218] width 169 height 12
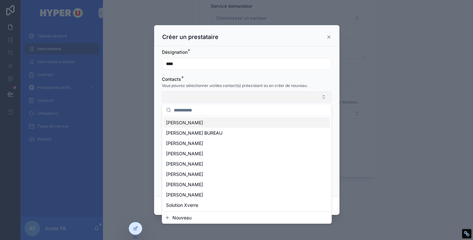
click at [189, 94] on button "Select Button" at bounding box center [247, 96] width 170 height 11
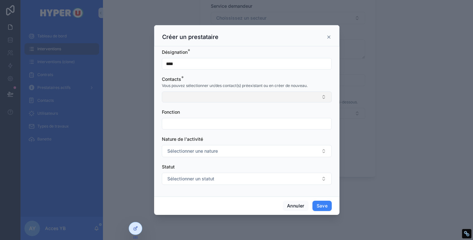
click at [188, 96] on button "Select Button" at bounding box center [247, 96] width 170 height 11
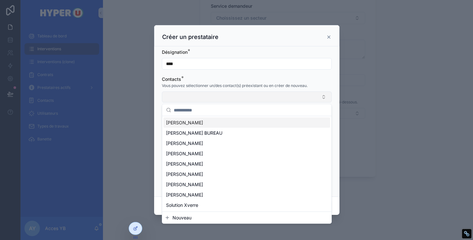
click at [188, 96] on button "Select Button" at bounding box center [247, 96] width 170 height 11
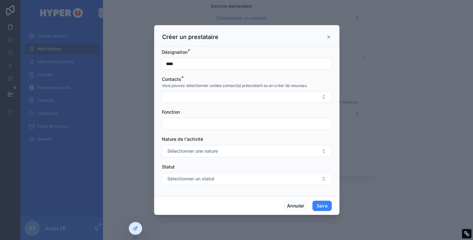
click at [183, 123] on input "scrollable content" at bounding box center [246, 123] width 169 height 9
type input "*"
click at [186, 97] on button "Select Button" at bounding box center [247, 96] width 170 height 11
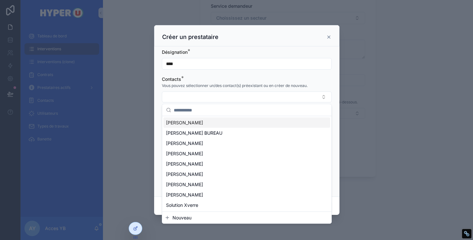
click at [182, 121] on span "[PERSON_NAME]" at bounding box center [184, 122] width 37 height 6
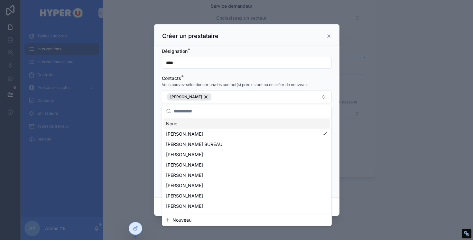
click at [252, 87] on span "Vous pouvez sélectionner un/des contact(s) préexistant ou en créer de nouveau." at bounding box center [235, 84] width 146 height 5
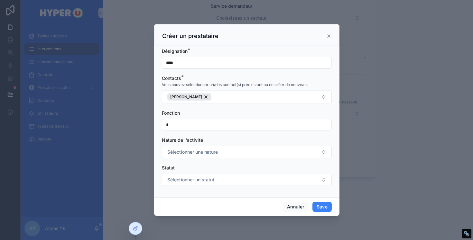
click at [196, 128] on input "*" at bounding box center [246, 124] width 169 height 9
type input "****"
click at [182, 154] on span "Sélectionner une nature" at bounding box center [192, 152] width 51 height 6
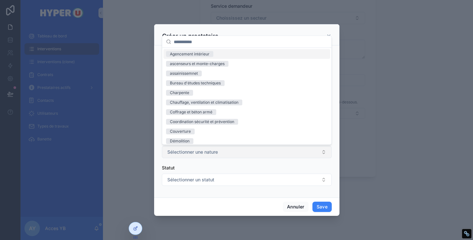
click at [185, 153] on span "Sélectionner une nature" at bounding box center [192, 152] width 51 height 6
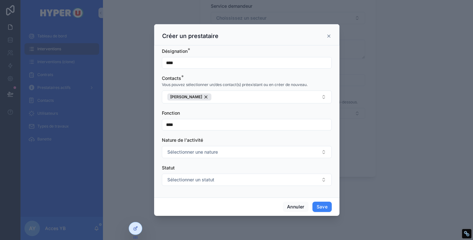
click at [164, 128] on input "****" at bounding box center [246, 124] width 169 height 9
click at [195, 115] on div "Fonction" at bounding box center [247, 113] width 170 height 6
click at [320, 205] on button "Save" at bounding box center [321, 206] width 19 height 10
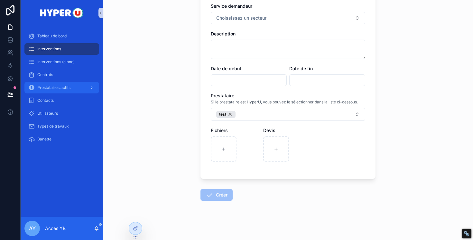
click at [63, 87] on span "Prestataires actifs" at bounding box center [53, 87] width 33 height 5
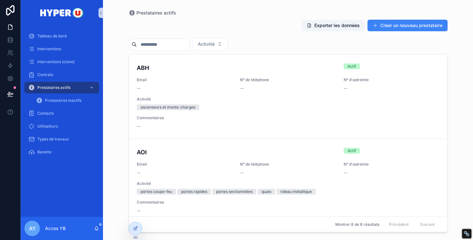
click at [161, 43] on input "scrollable content" at bounding box center [163, 44] width 53 height 9
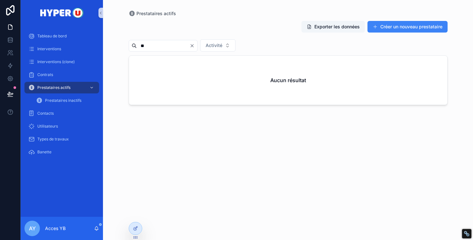
type input "*"
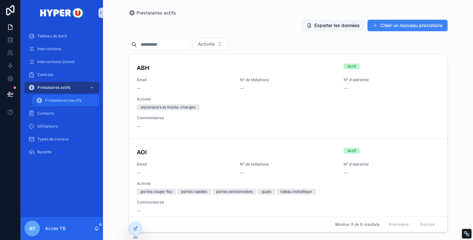
click at [73, 103] on span "Prestataires inactifs" at bounding box center [63, 100] width 36 height 5
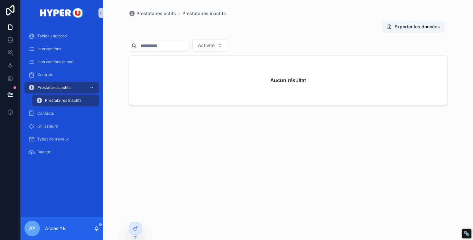
click at [168, 48] on input "scrollable content" at bounding box center [163, 45] width 53 height 9
type input "*"
click at [67, 85] on span "Prestataires actifs" at bounding box center [53, 87] width 33 height 5
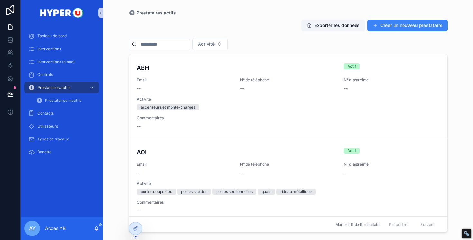
click at [164, 45] on input "scrollable content" at bounding box center [163, 44] width 53 height 9
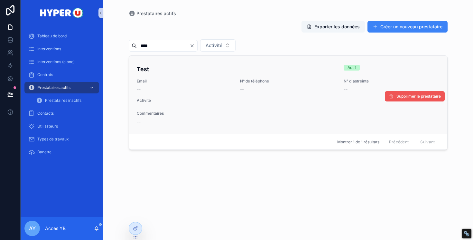
type input "****"
click at [398, 95] on span "Supprimer le prestataire" at bounding box center [418, 96] width 44 height 5
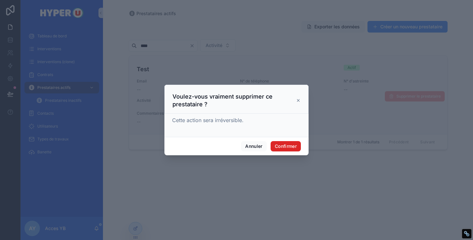
click at [283, 149] on button "Confirmer" at bounding box center [286, 146] width 30 height 10
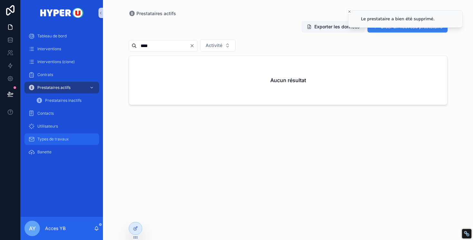
click at [66, 137] on span "Types de travaux" at bounding box center [53, 138] width 32 height 5
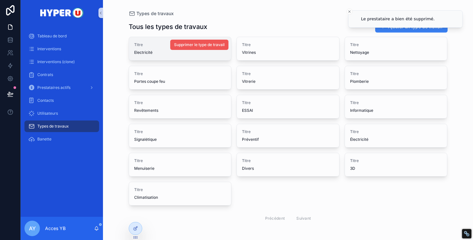
click at [188, 42] on span "Supprimer le type de travail" at bounding box center [199, 44] width 51 height 5
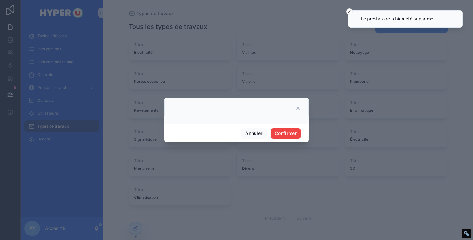
click at [297, 108] on icon at bounding box center [298, 108] width 3 height 3
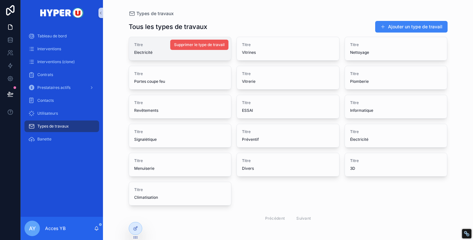
click at [200, 43] on span "Supprimer le type de travail" at bounding box center [199, 44] width 51 height 5
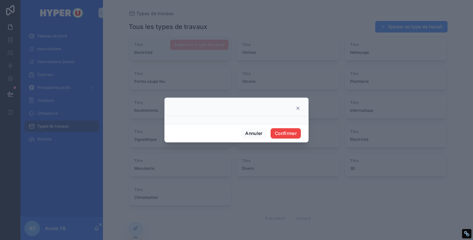
click at [300, 109] on icon at bounding box center [297, 108] width 5 height 5
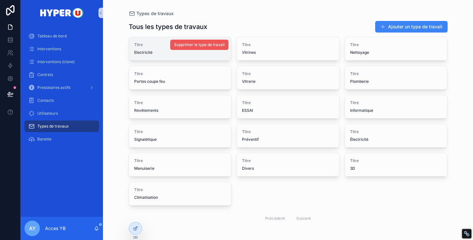
click at [184, 46] on span "Supprimer le type de travail" at bounding box center [199, 44] width 51 height 5
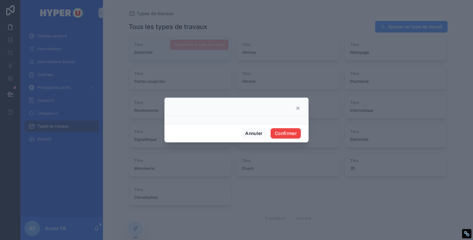
click at [298, 111] on div at bounding box center [236, 107] width 144 height 19
click at [297, 108] on icon at bounding box center [297, 108] width 5 height 5
